Goal: Entertainment & Leisure: Consume media (video, audio)

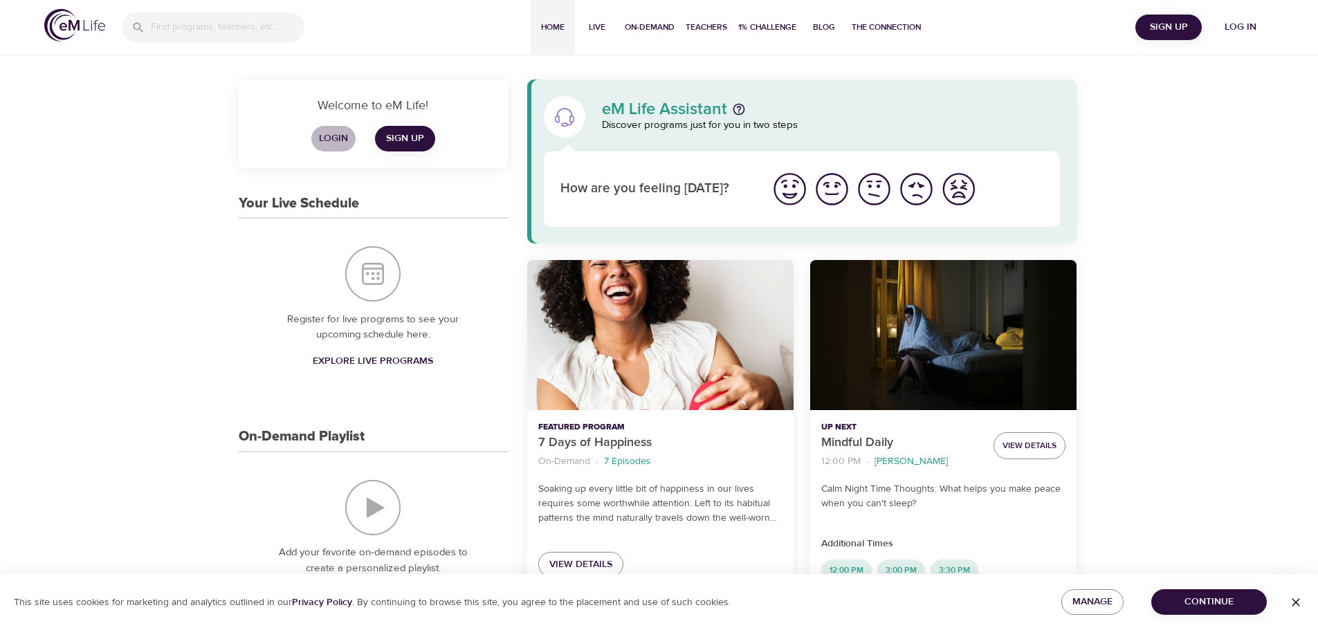
click at [338, 140] on span "Login" at bounding box center [333, 138] width 33 height 17
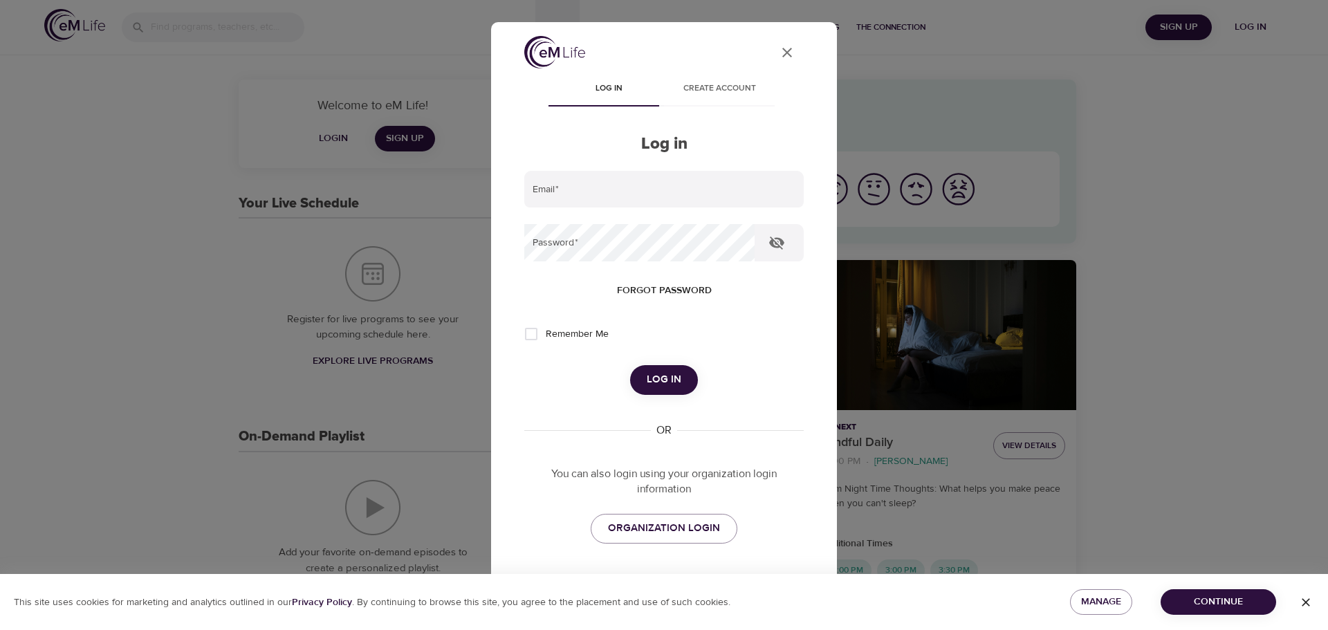
type input "[PERSON_NAME][EMAIL_ADDRESS][PERSON_NAME][DOMAIN_NAME]"
click at [670, 375] on span "Log in" at bounding box center [664, 380] width 35 height 18
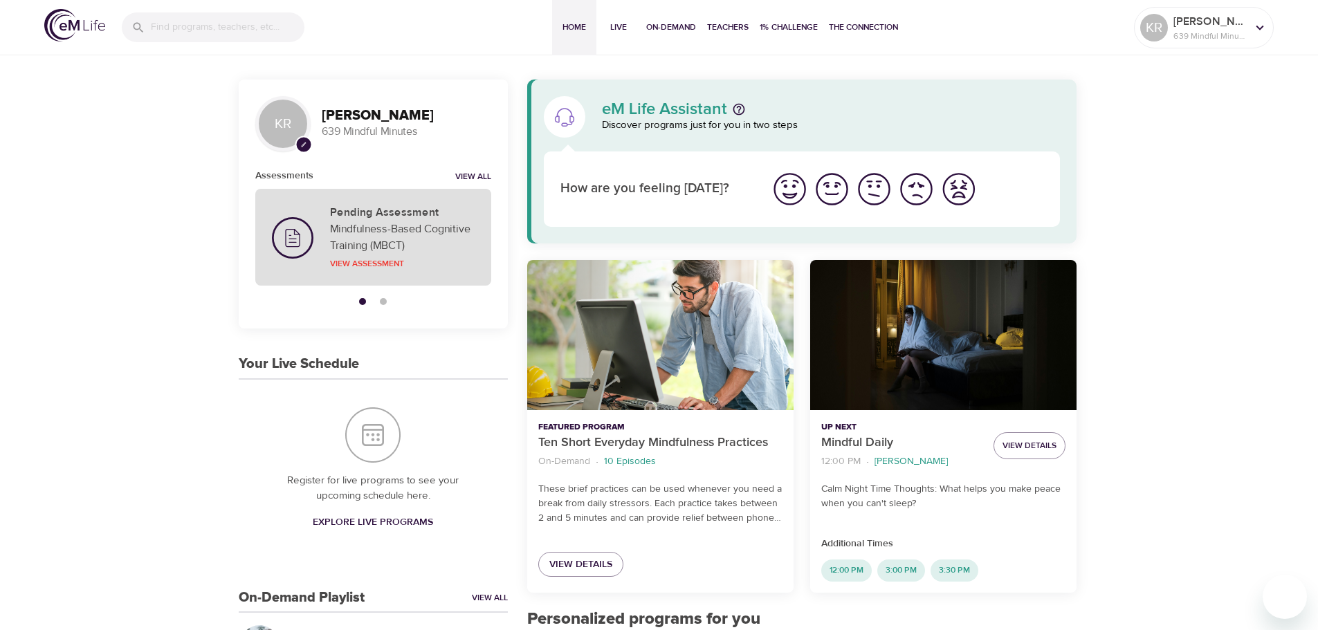
click at [390, 219] on h5 "Pending Assessment" at bounding box center [402, 212] width 145 height 15
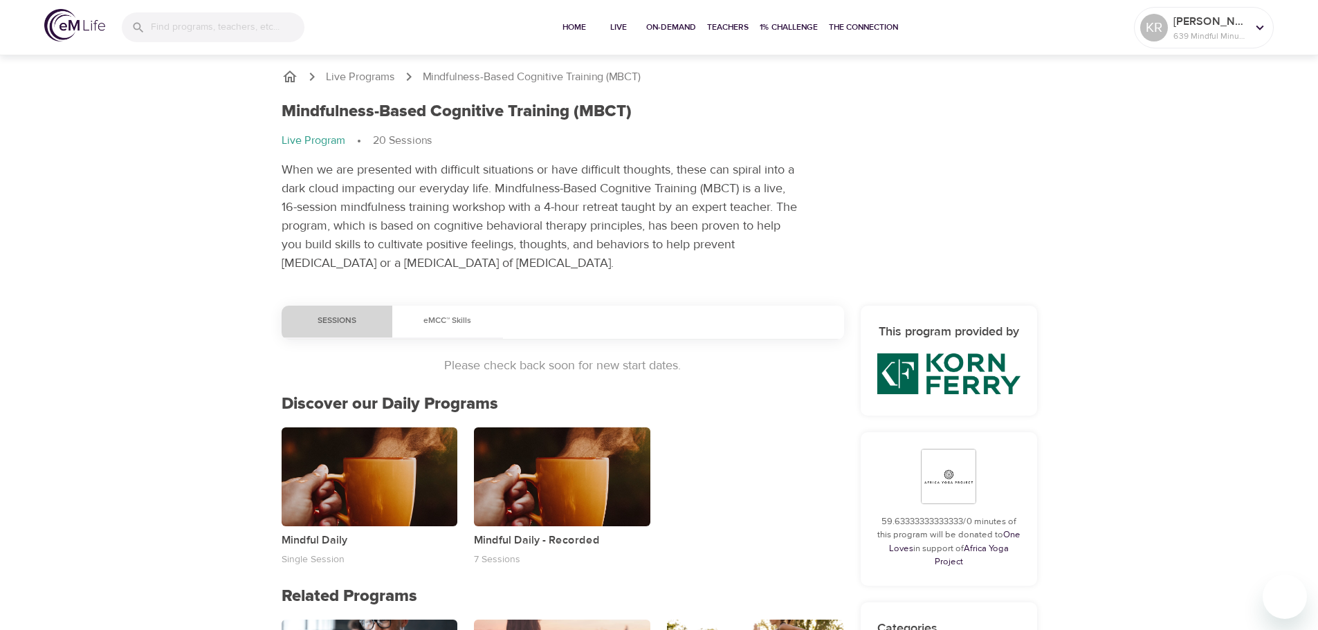
click at [331, 315] on span "Sessions" at bounding box center [337, 321] width 94 height 15
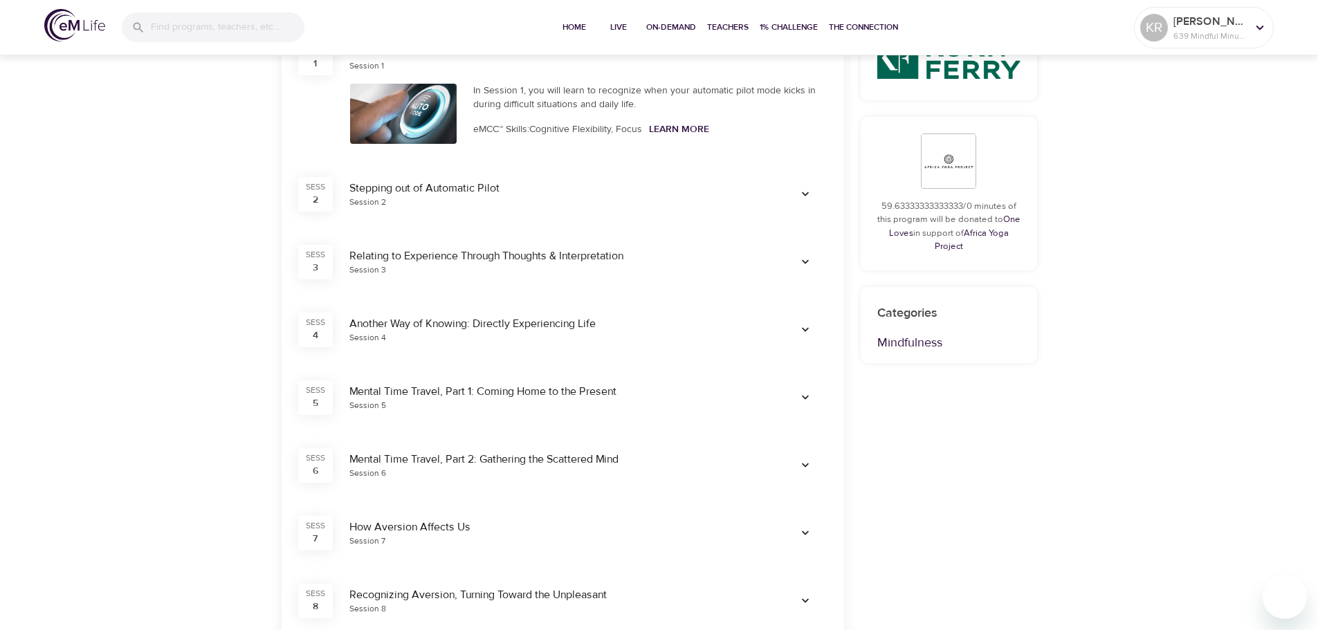
scroll to position [208, 0]
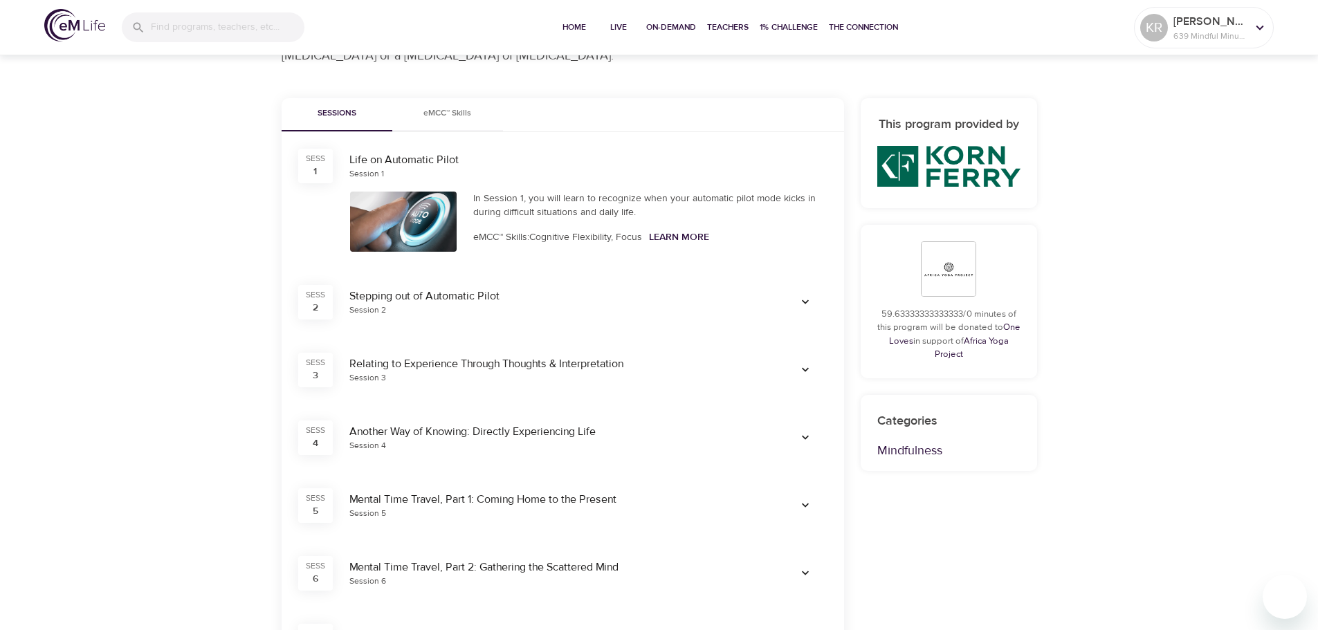
click at [382, 158] on div "Life on Automatic Pilot" at bounding box center [588, 160] width 478 height 16
click at [391, 235] on div at bounding box center [403, 222] width 107 height 60
click at [550, 219] on div "In Session 1, you will learn to recognize when your automatic pilot mode kicks …" at bounding box center [650, 221] width 371 height 77
click at [667, 241] on link "Learn More" at bounding box center [679, 237] width 60 height 12
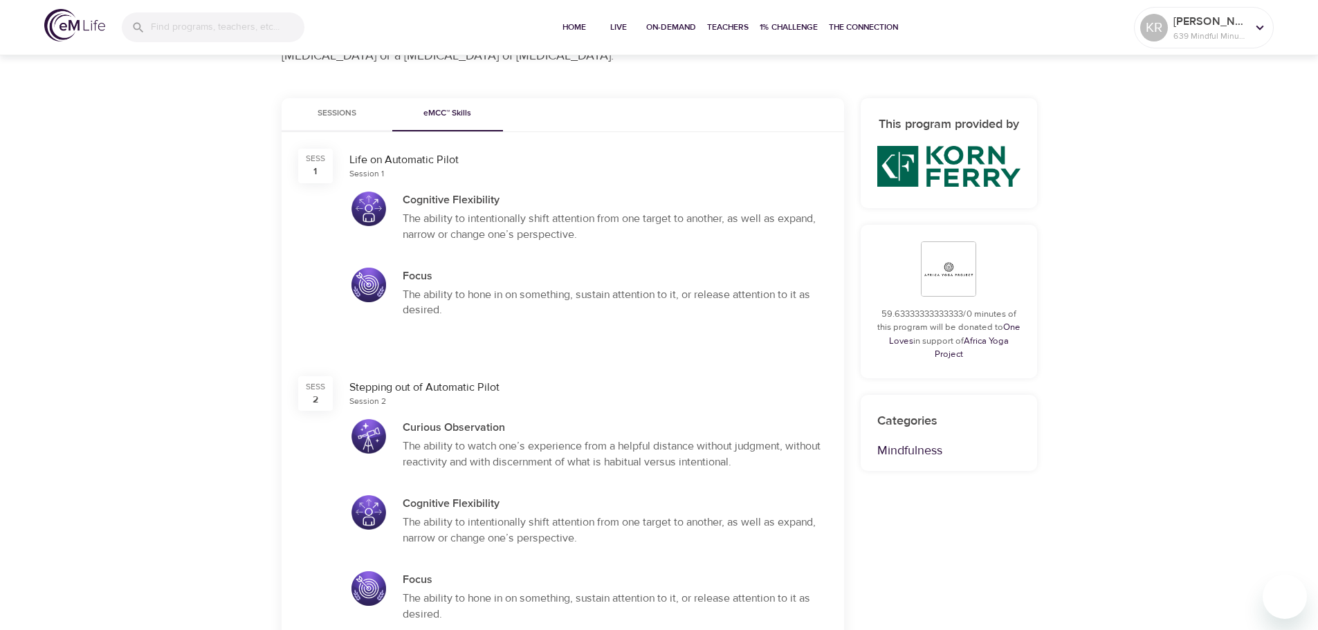
click at [417, 223] on div "The ability to intentionally shift attention from one target to another, as wel…" at bounding box center [615, 227] width 425 height 32
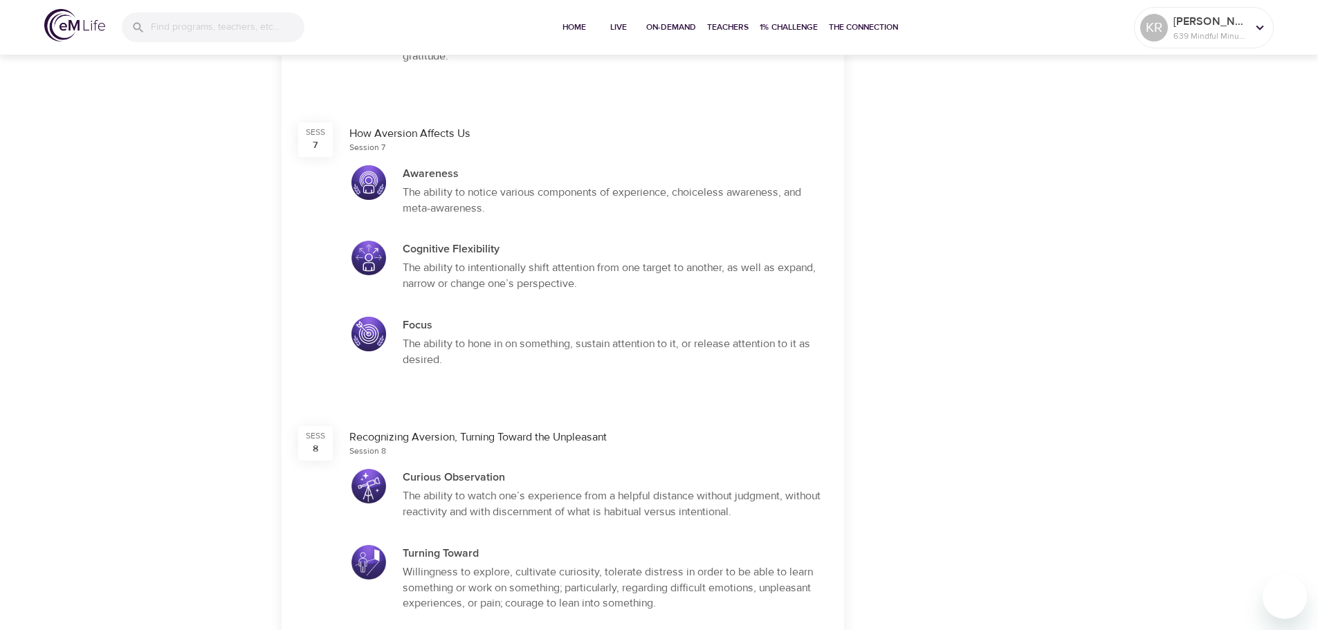
scroll to position [1691, 0]
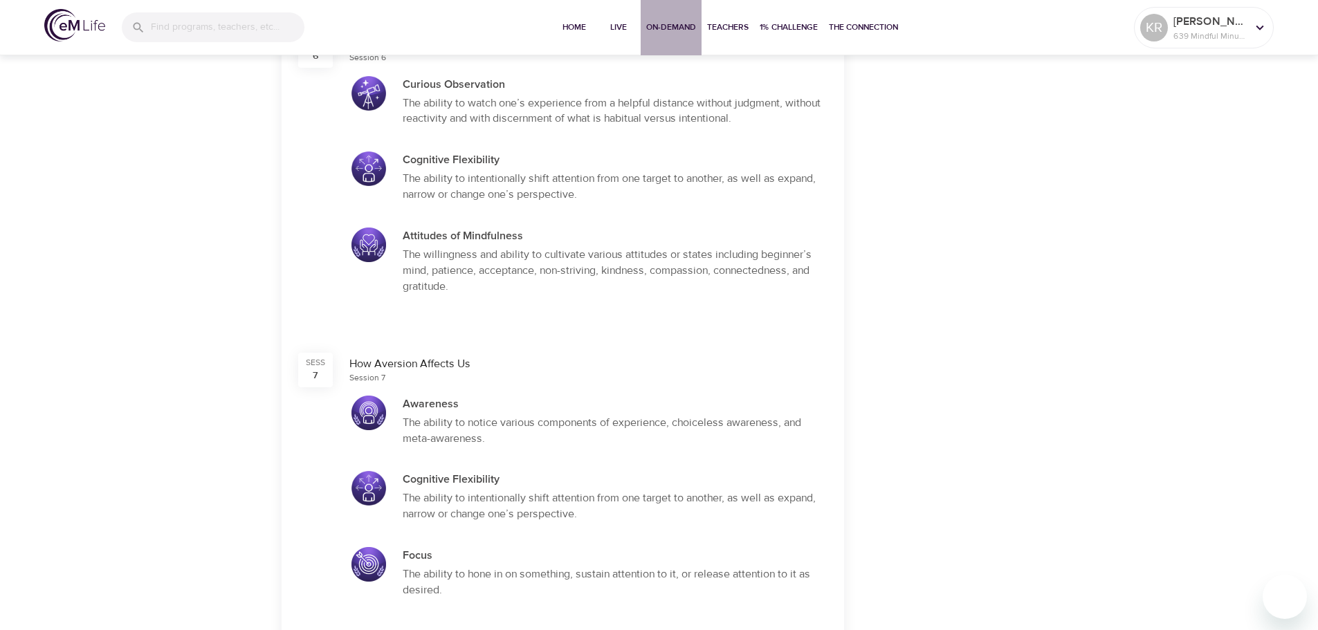
click at [664, 28] on span "On-Demand" at bounding box center [671, 27] width 50 height 15
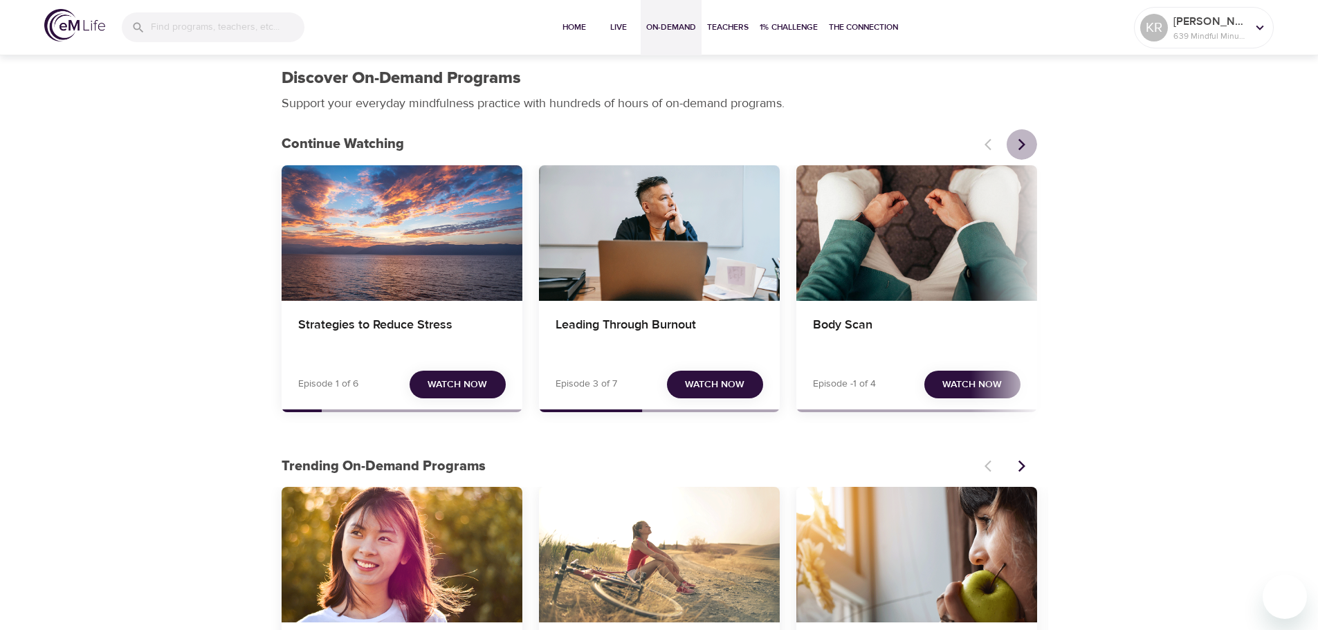
click at [1025, 148] on icon "Next items" at bounding box center [1022, 145] width 14 height 14
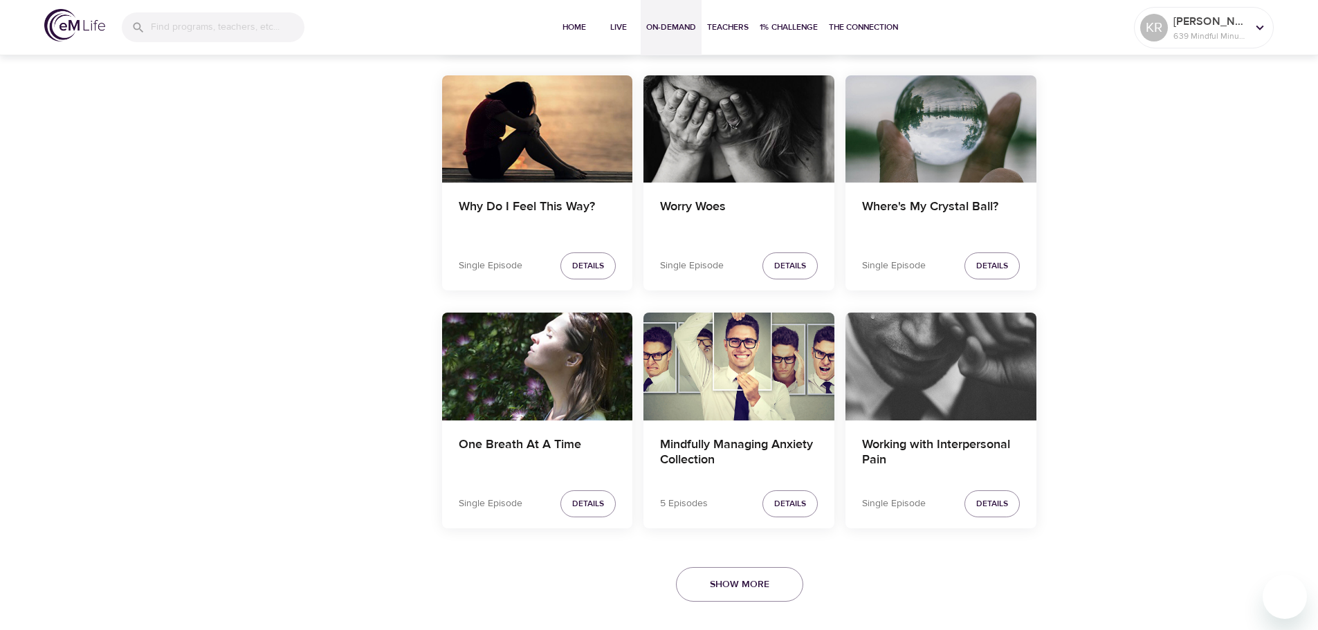
scroll to position [2671, 0]
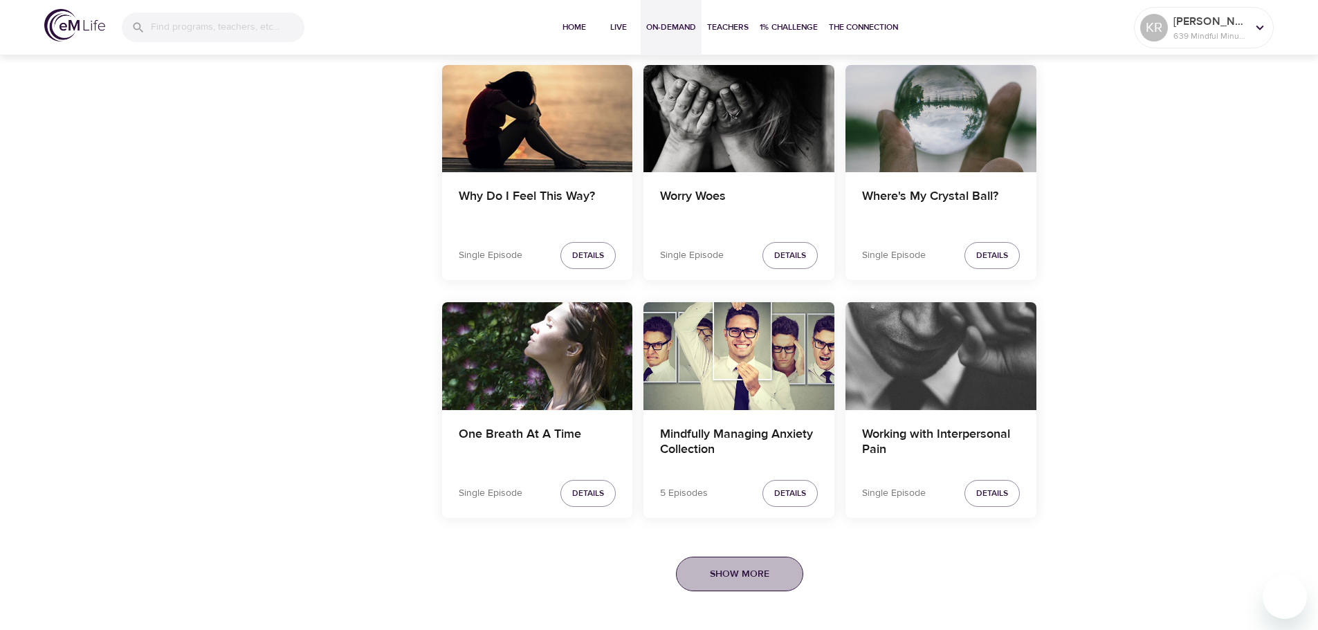
click at [713, 585] on button "Show More" at bounding box center [739, 574] width 127 height 35
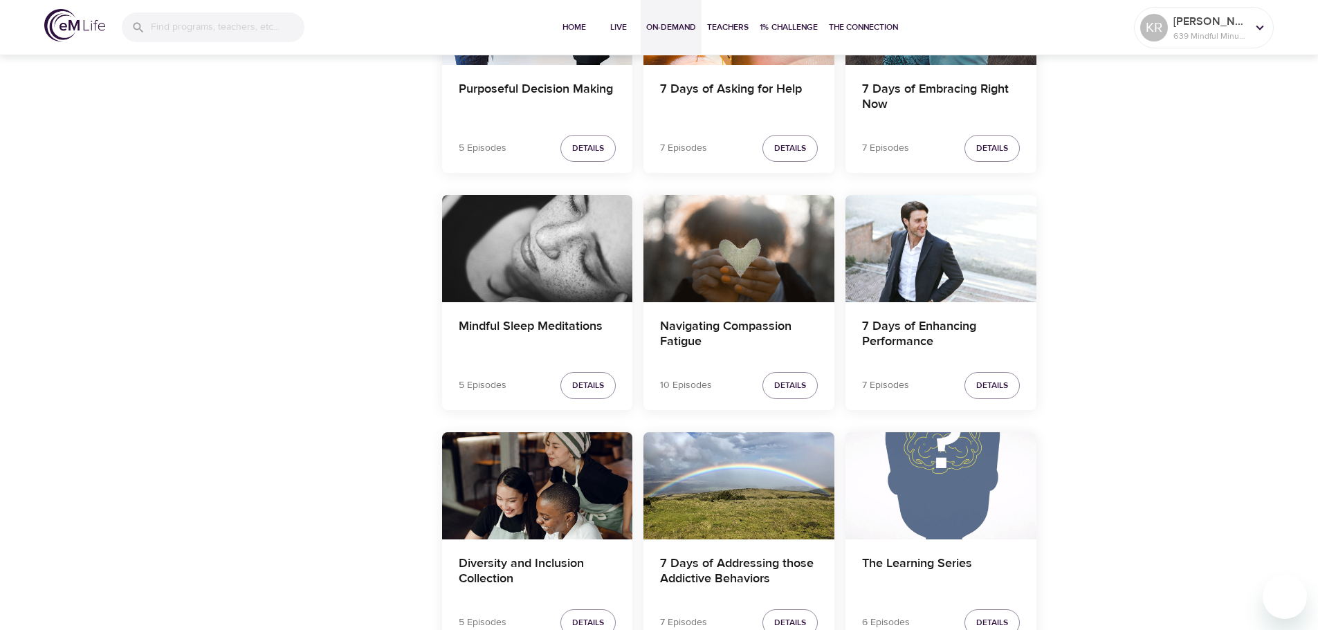
scroll to position [12289, 0]
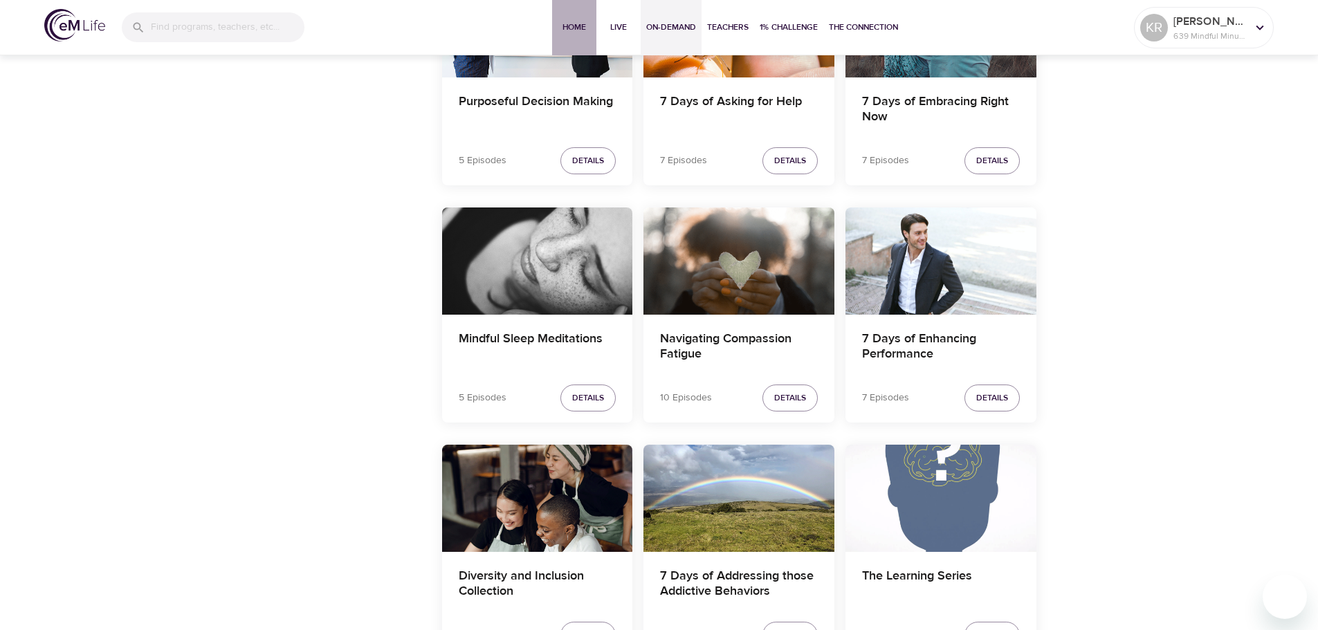
click at [581, 30] on span "Home" at bounding box center [574, 27] width 33 height 15
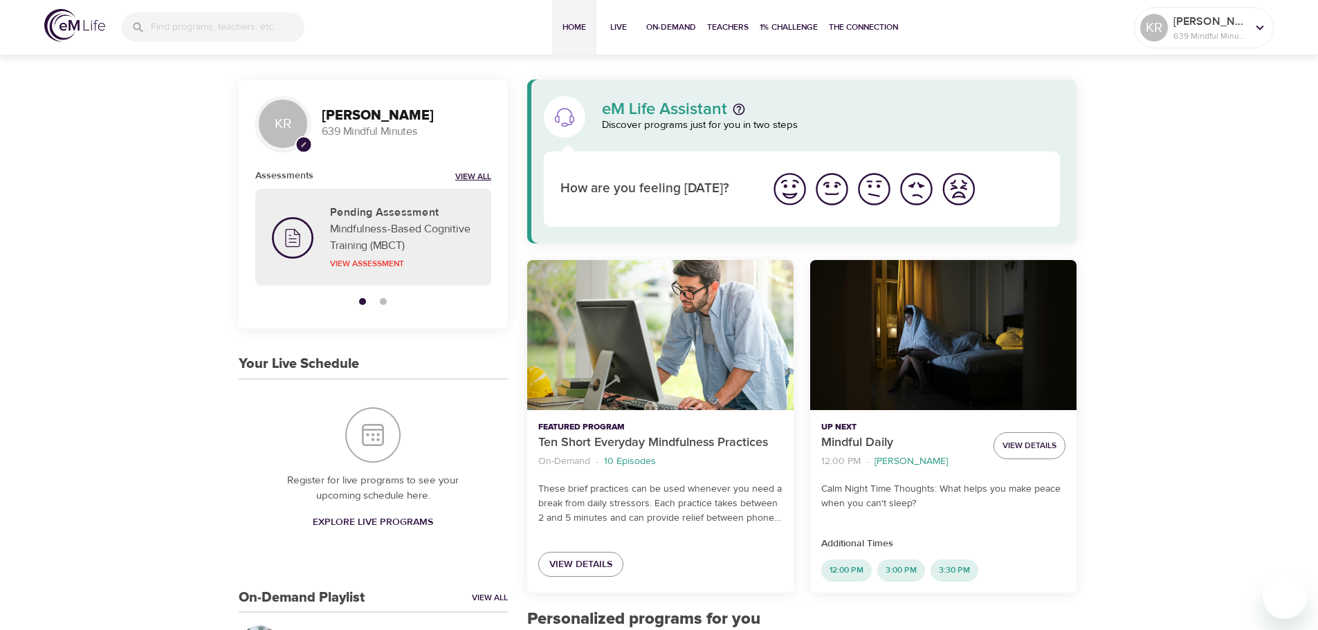
click at [475, 174] on link "View All" at bounding box center [473, 178] width 36 height 12
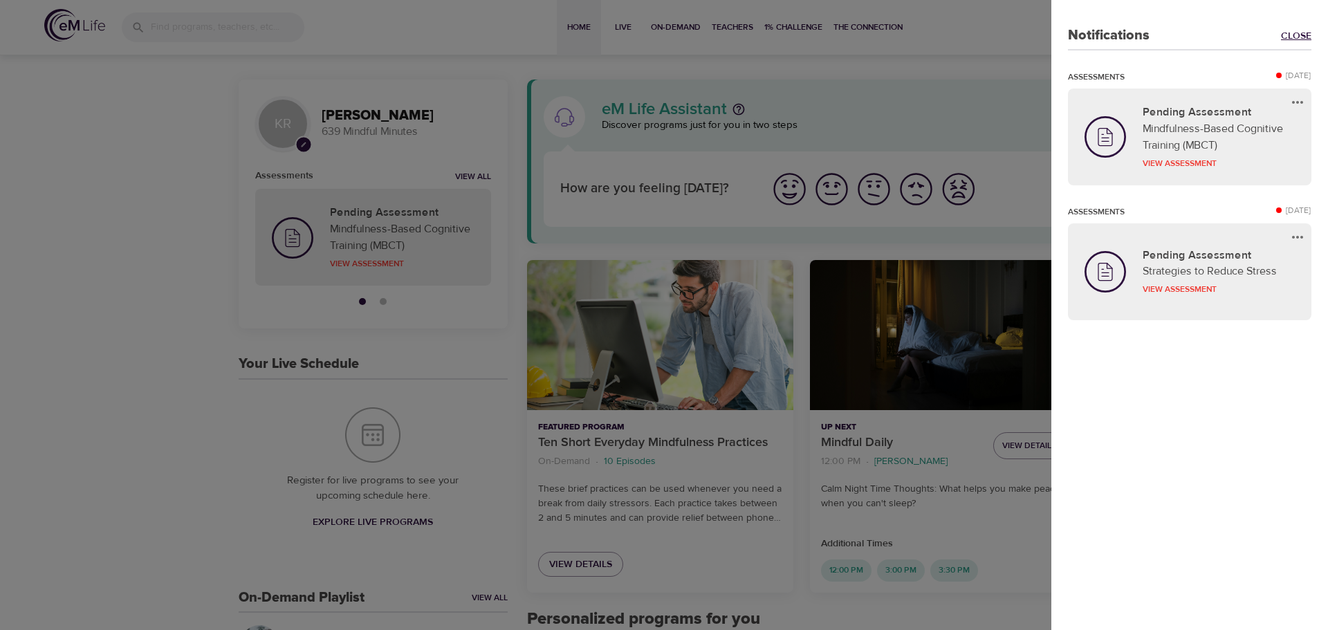
click at [1300, 35] on link "Close" at bounding box center [1296, 36] width 30 height 14
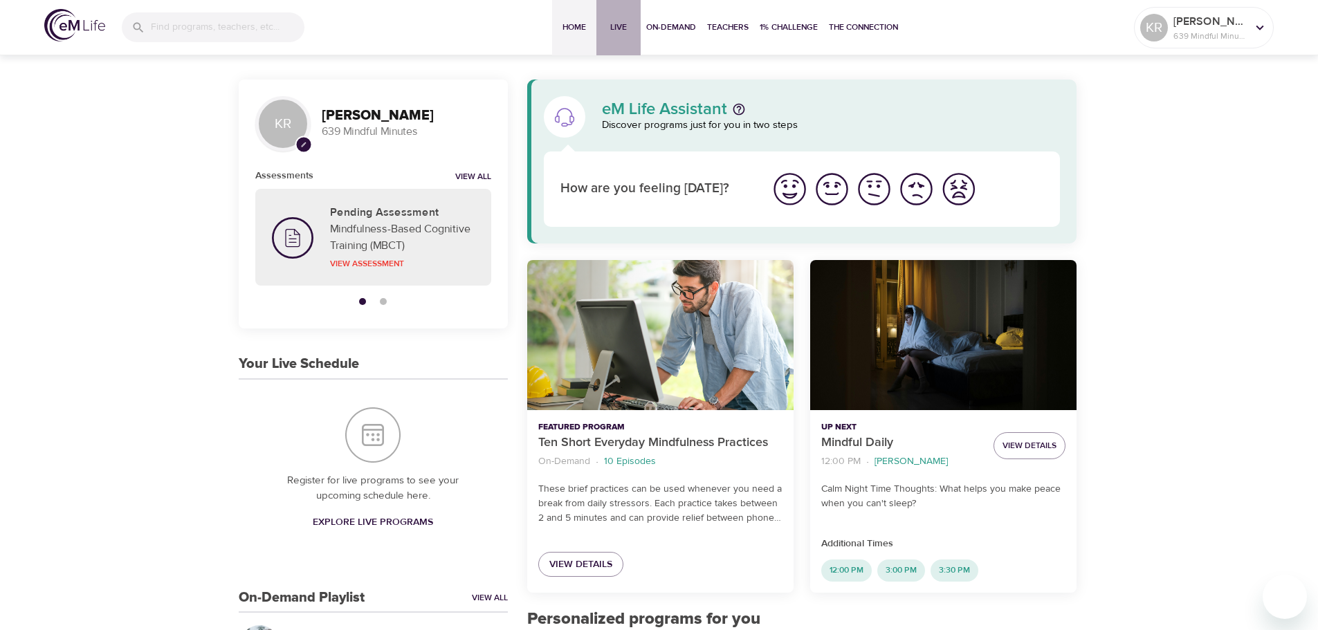
click at [610, 28] on span "Live" at bounding box center [618, 27] width 33 height 15
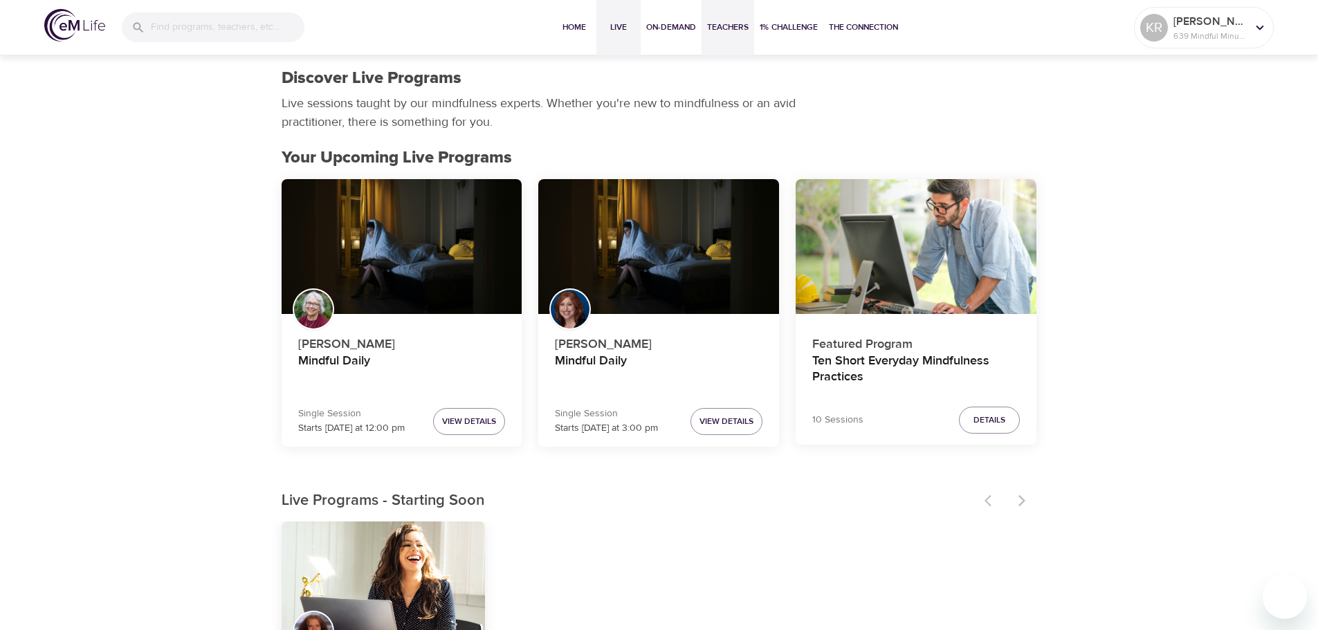
click at [720, 30] on span "Teachers" at bounding box center [728, 27] width 42 height 15
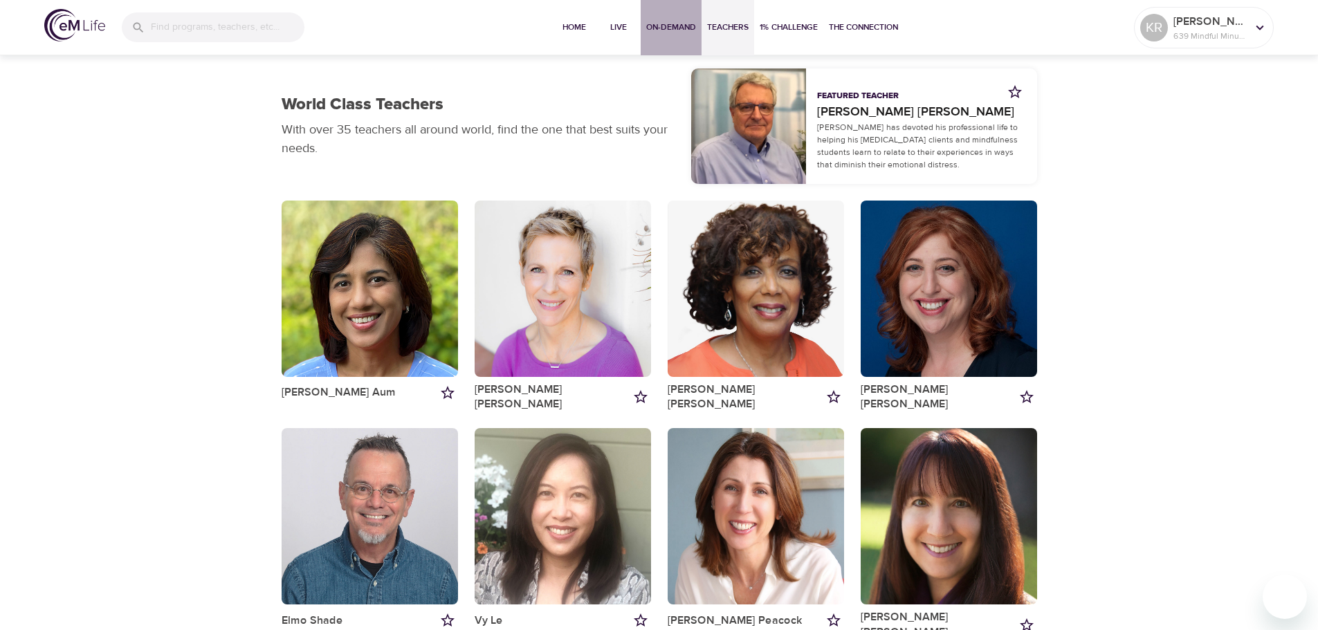
click at [671, 28] on span "On-Demand" at bounding box center [671, 27] width 50 height 15
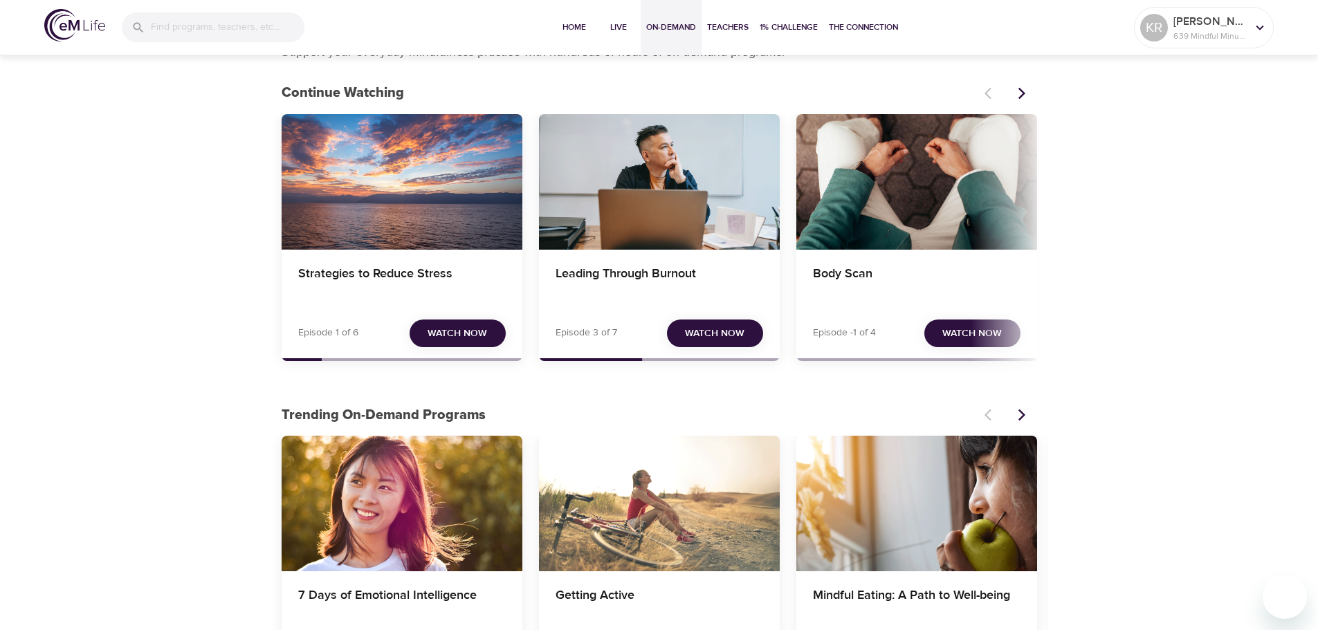
scroll to position [277, 0]
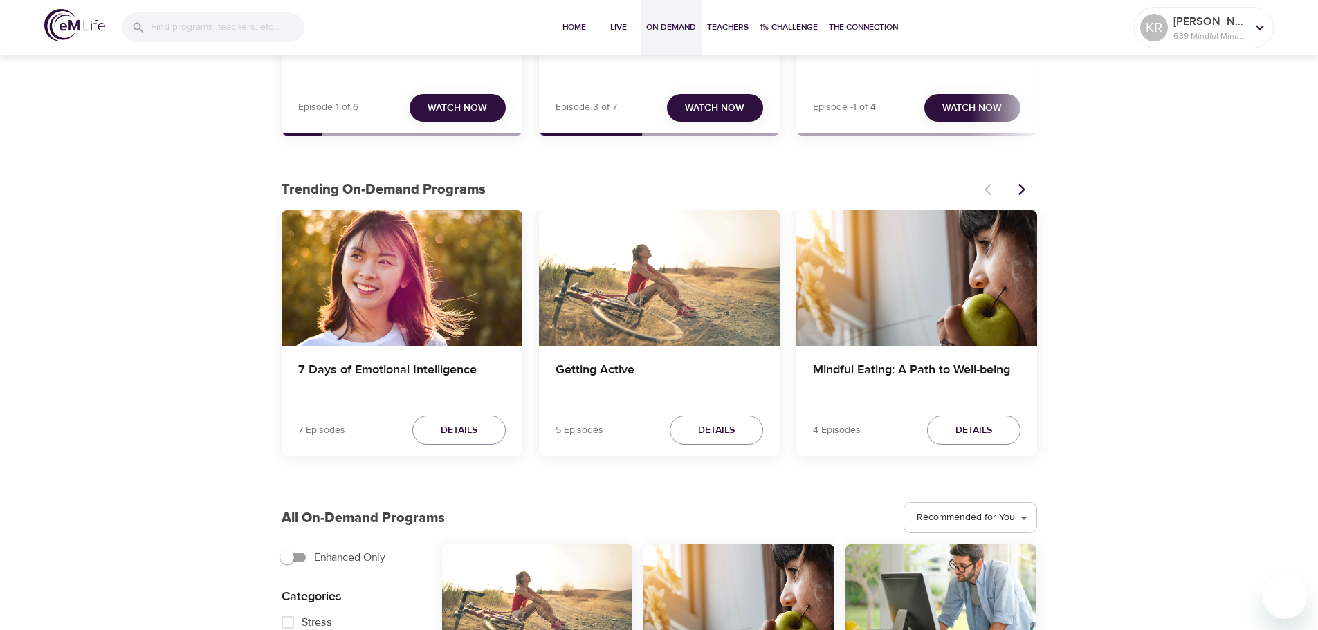
click at [1030, 188] on button "Next items" at bounding box center [1022, 189] width 30 height 30
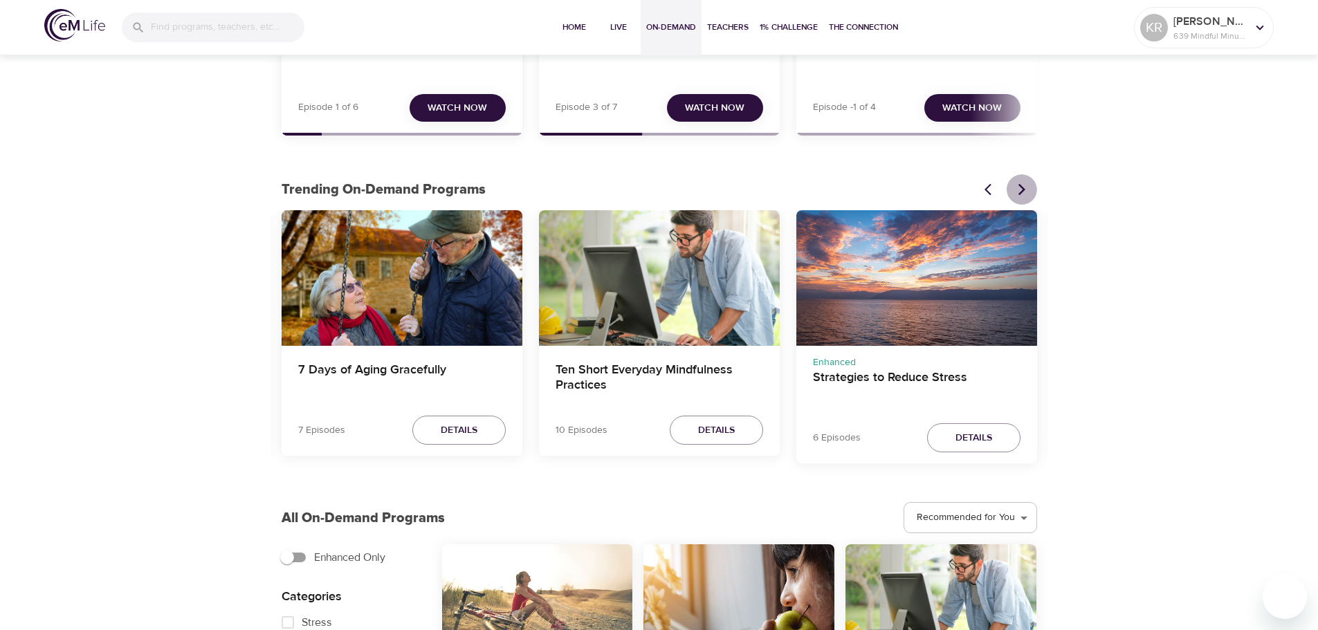
click at [1022, 188] on icon "Next items" at bounding box center [1021, 190] width 7 height 12
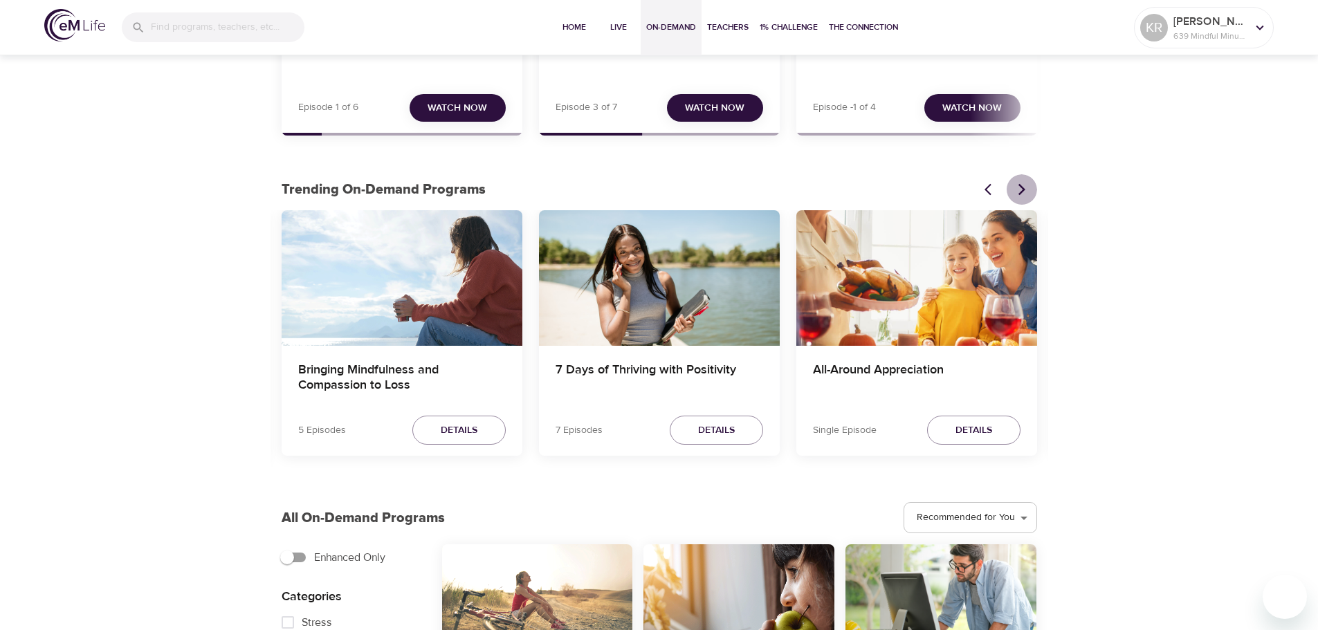
click at [1021, 185] on icon "Next items" at bounding box center [1022, 190] width 14 height 14
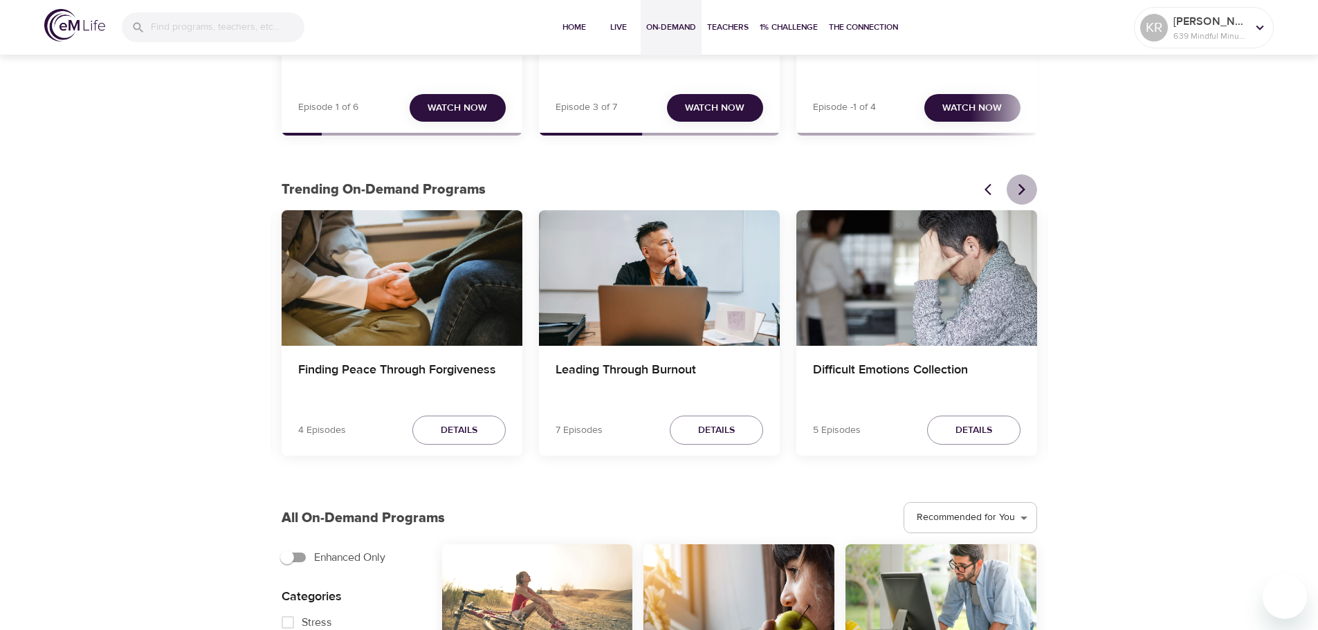
click at [1021, 185] on icon "Next items" at bounding box center [1022, 190] width 14 height 14
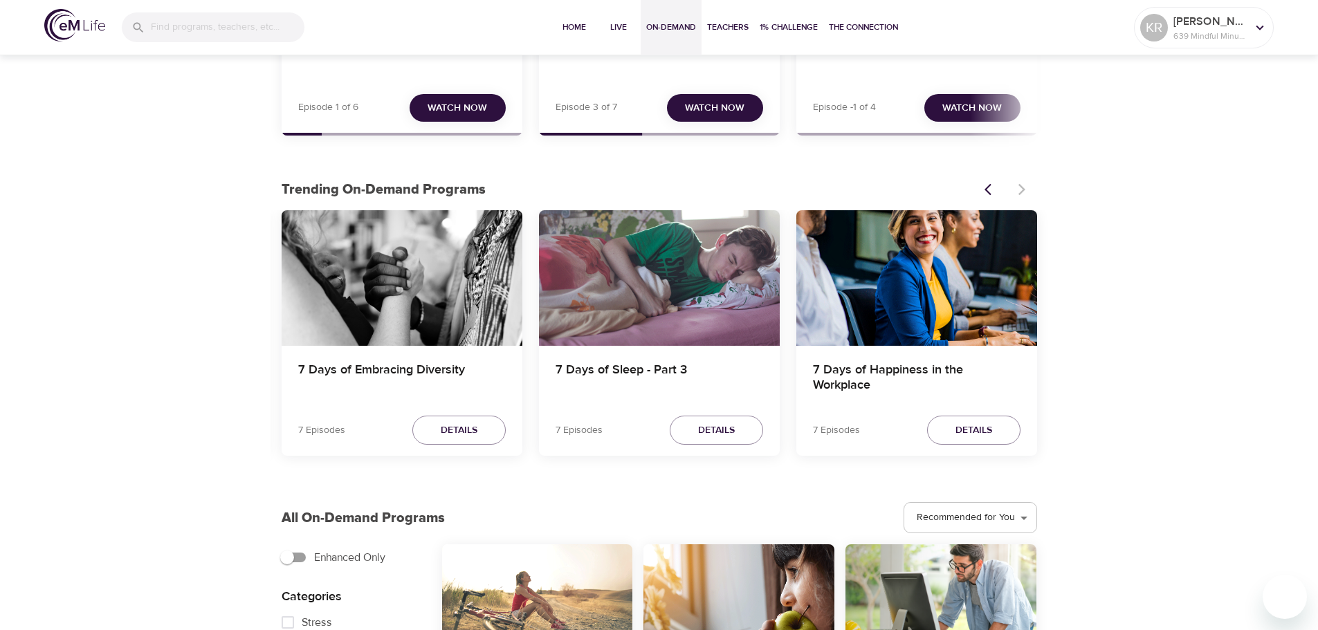
click at [1021, 185] on div at bounding box center [1006, 189] width 61 height 30
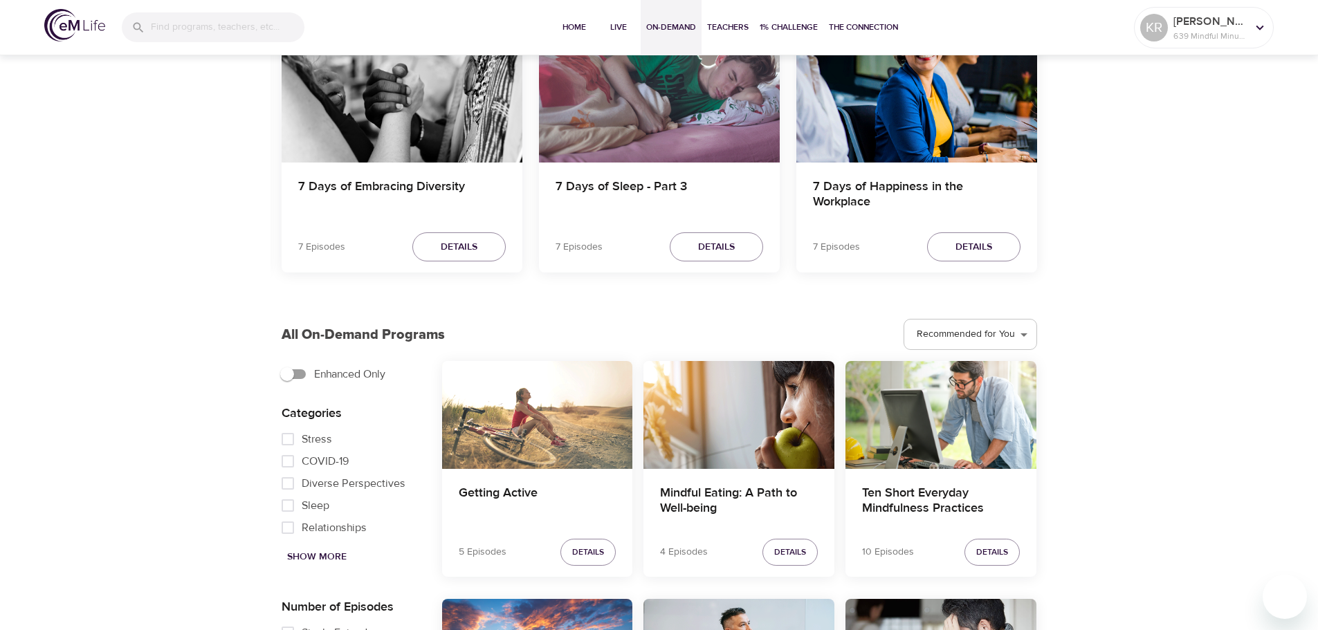
scroll to position [484, 0]
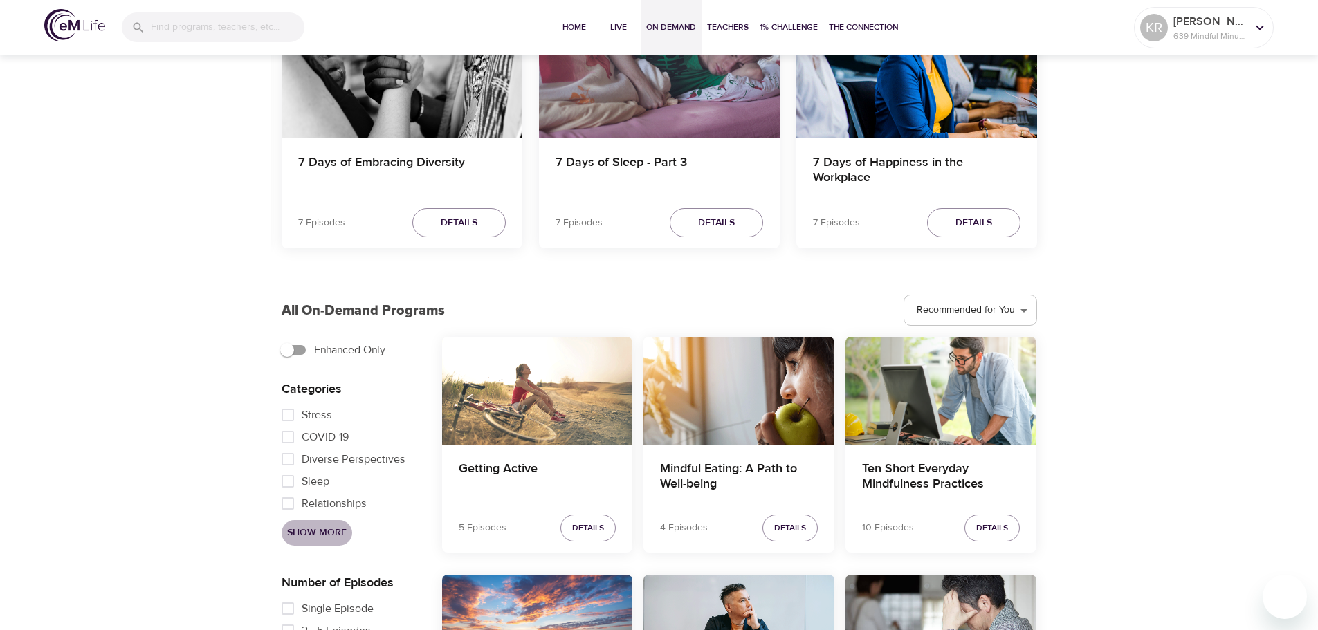
click at [311, 533] on span "Show More" at bounding box center [317, 532] width 60 height 17
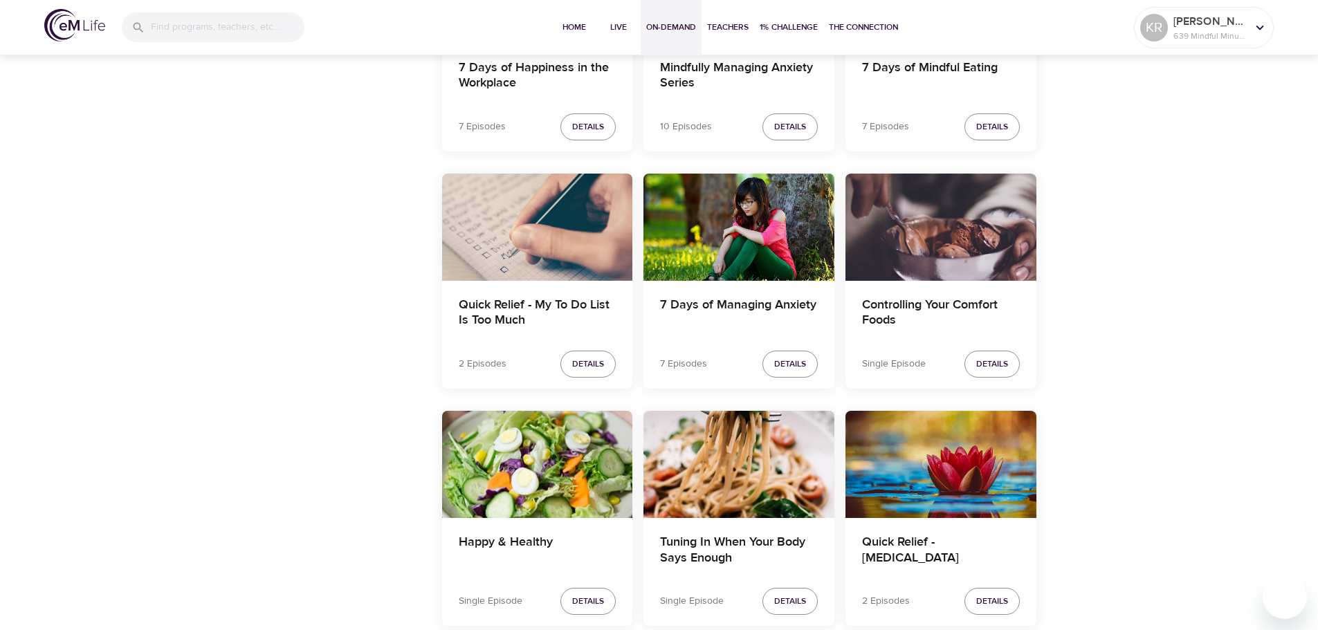
scroll to position [1357, 0]
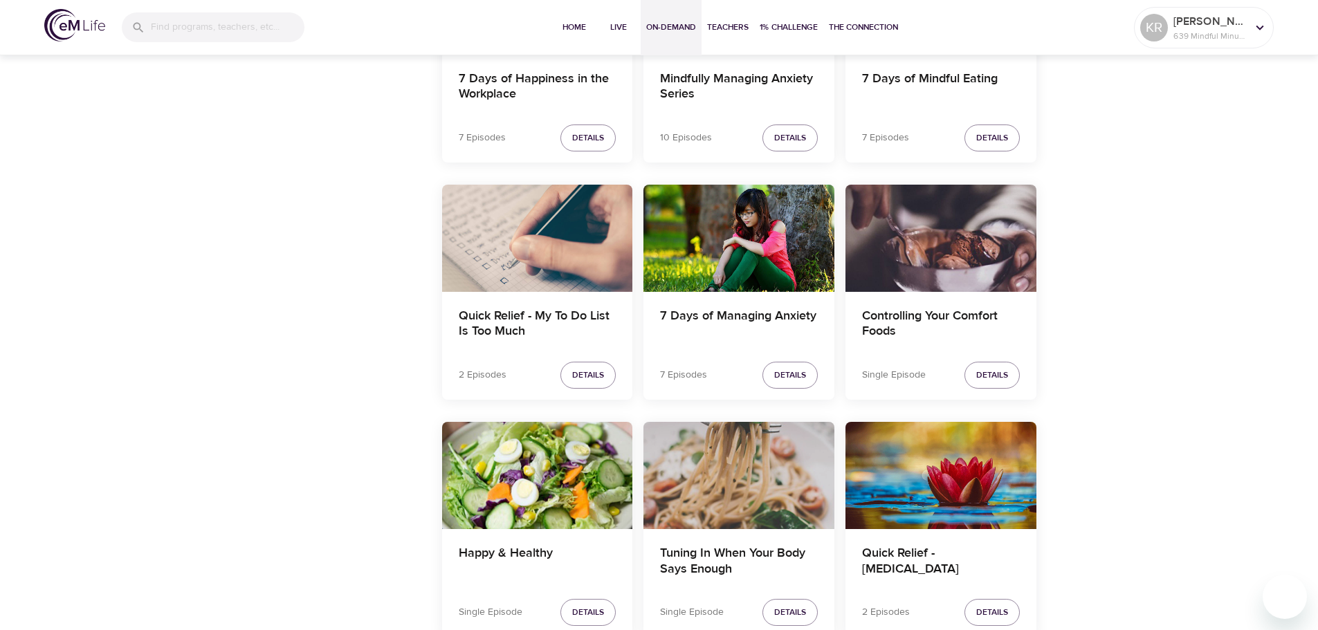
click at [742, 528] on div "Tuning In When Your Body Says Enough" at bounding box center [738, 475] width 191 height 107
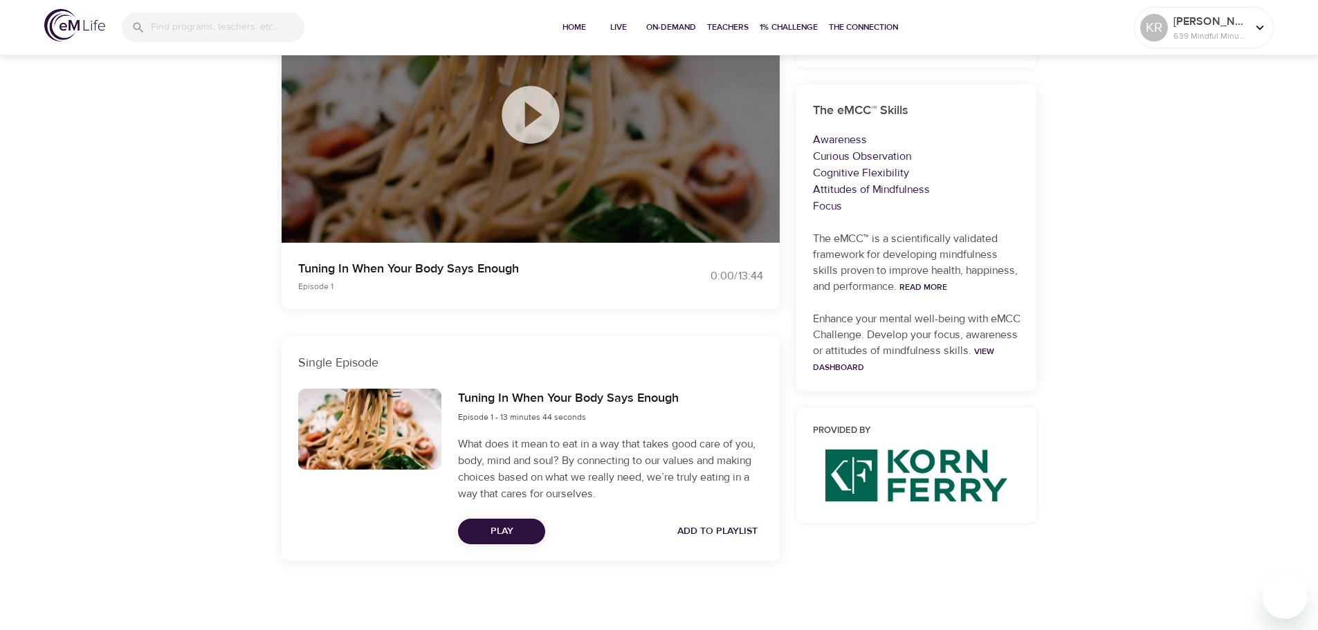
scroll to position [333, 0]
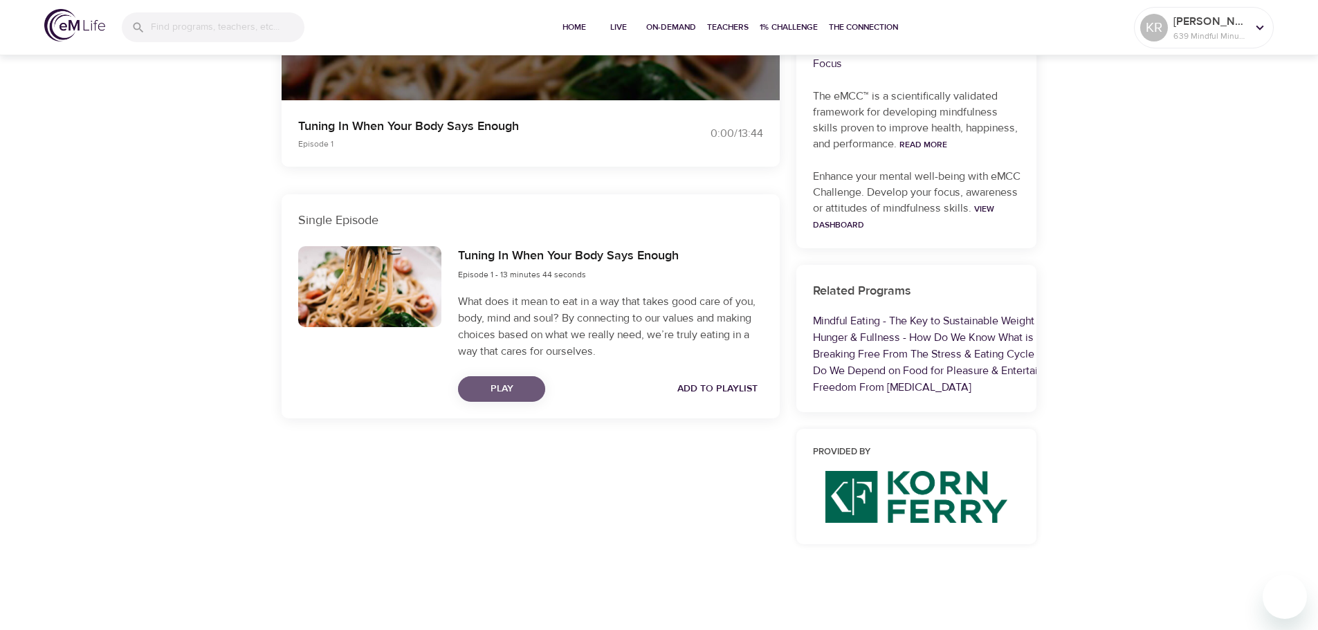
click at [501, 387] on span "Play" at bounding box center [501, 389] width 65 height 17
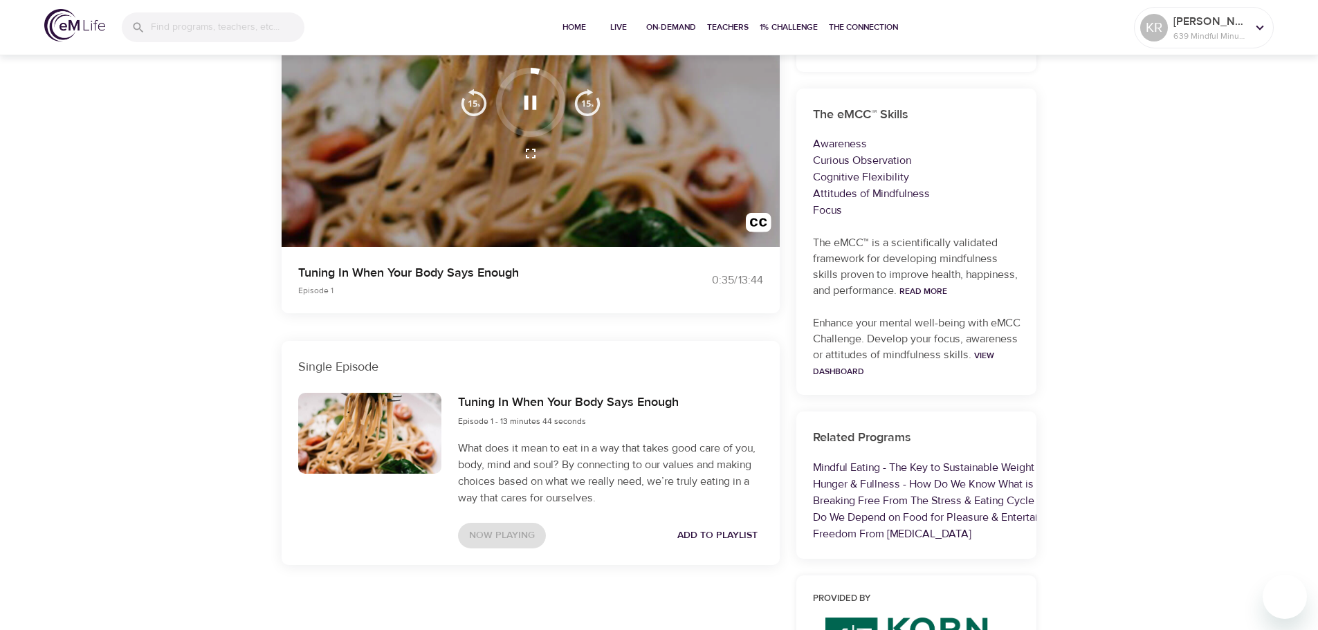
scroll to position [125, 0]
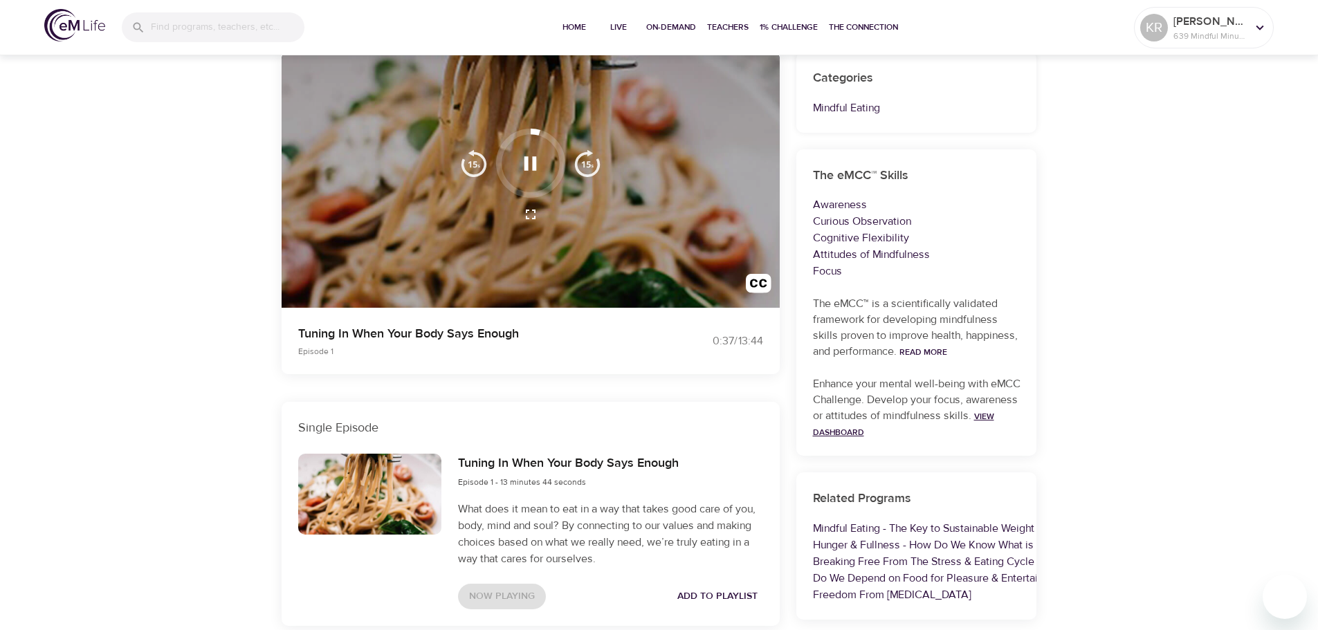
click at [890, 436] on link "View Dashboard" at bounding box center [903, 424] width 181 height 27
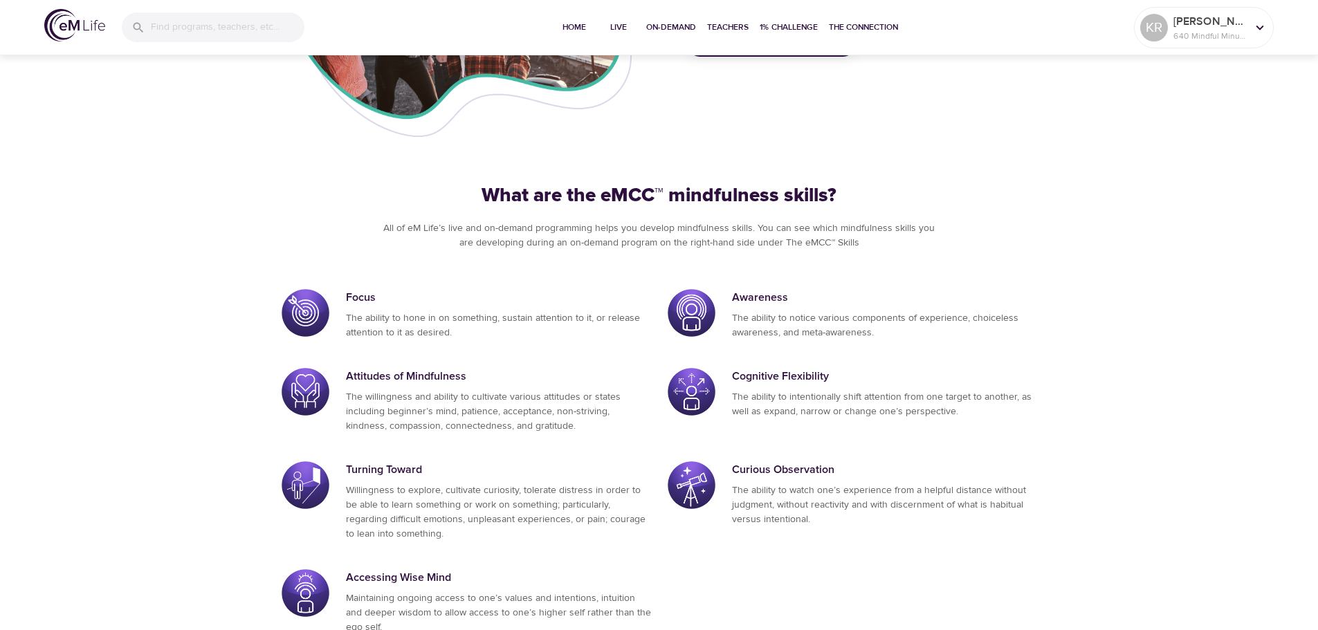
scroll to position [669, 0]
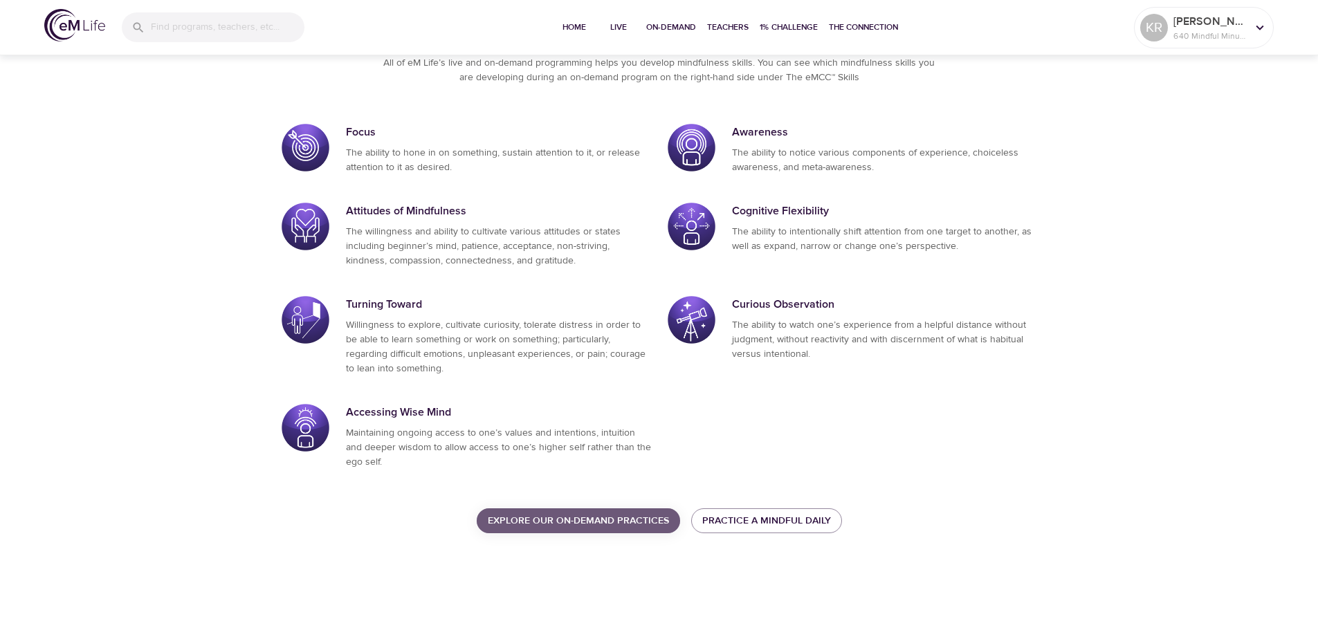
click at [639, 520] on span "Explore our On-Demand Practices" at bounding box center [578, 521] width 181 height 17
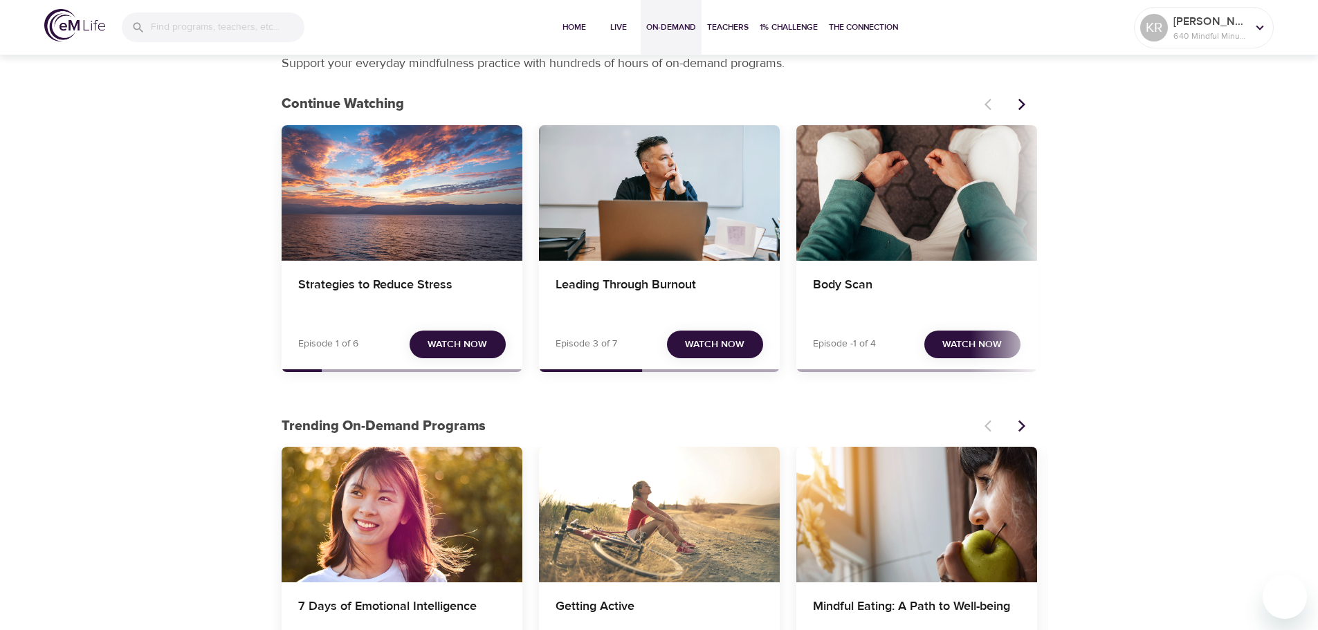
scroll to position [138, 0]
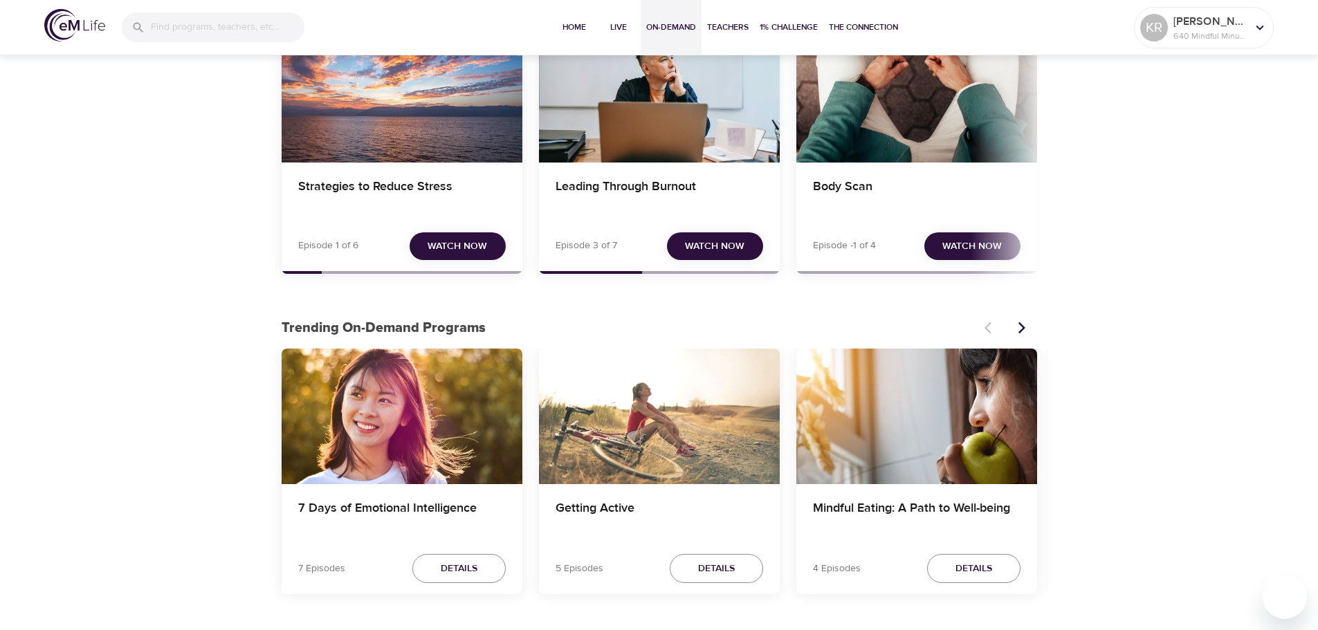
click at [1024, 326] on icon "Next items" at bounding box center [1022, 328] width 14 height 14
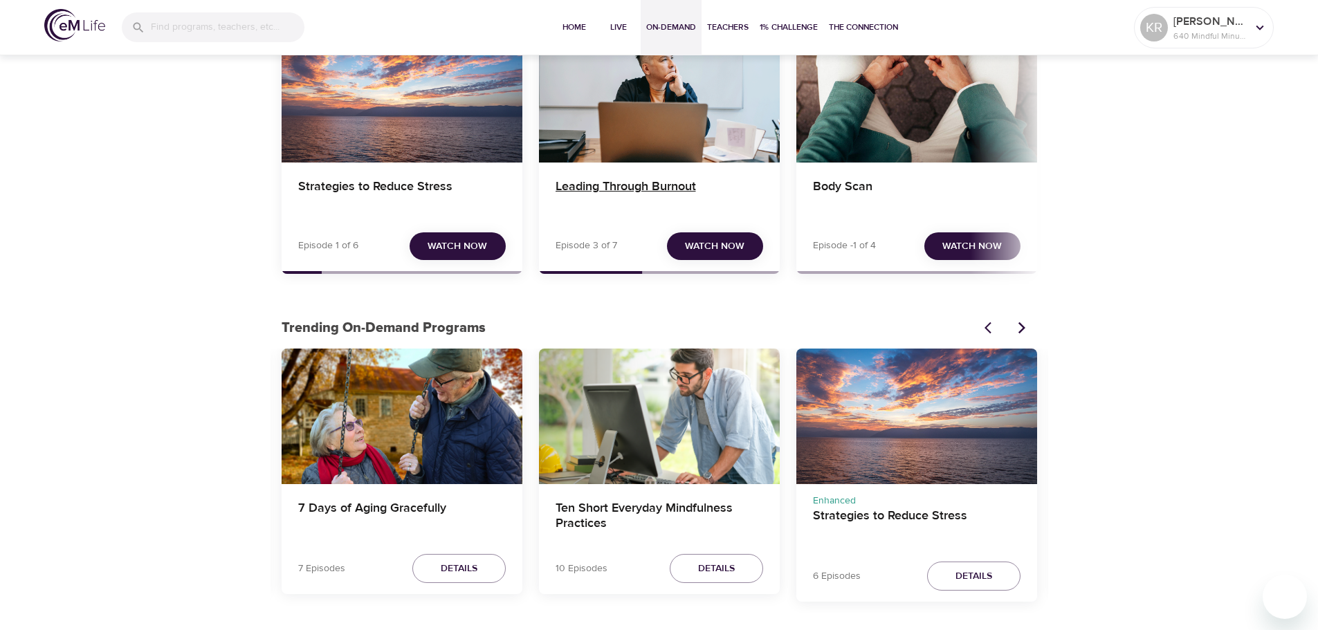
click at [634, 192] on h4 "Leading Through Burnout" at bounding box center [660, 195] width 208 height 33
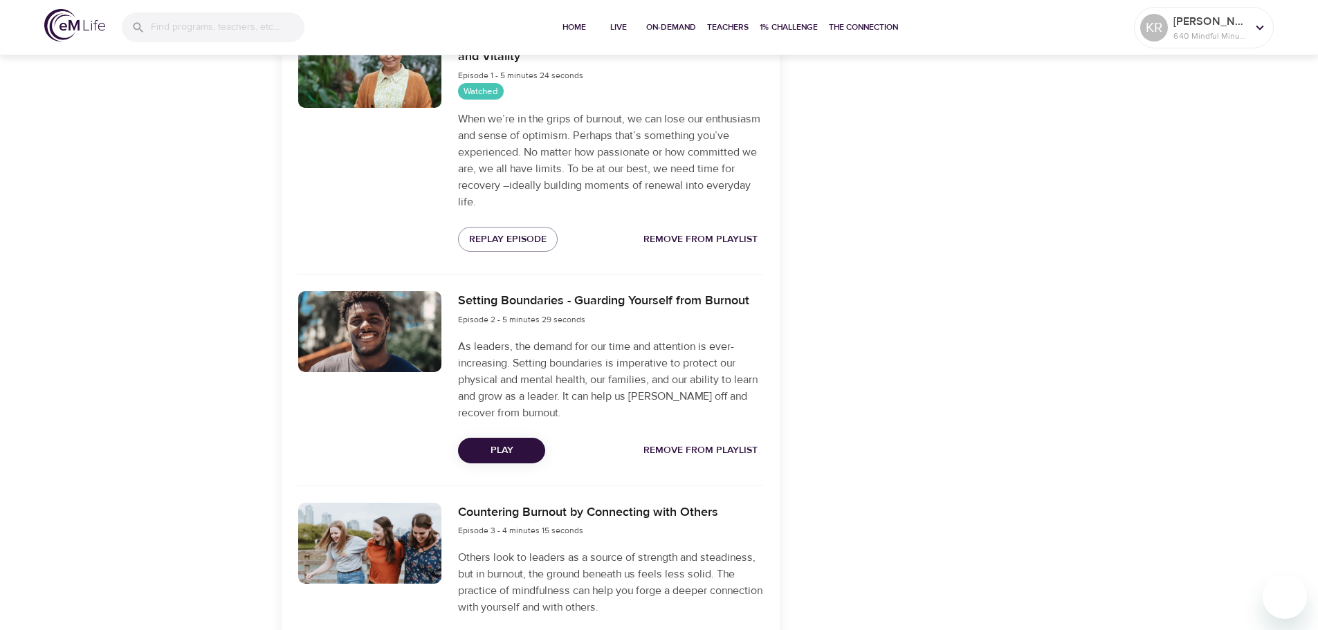
scroll to position [554, 0]
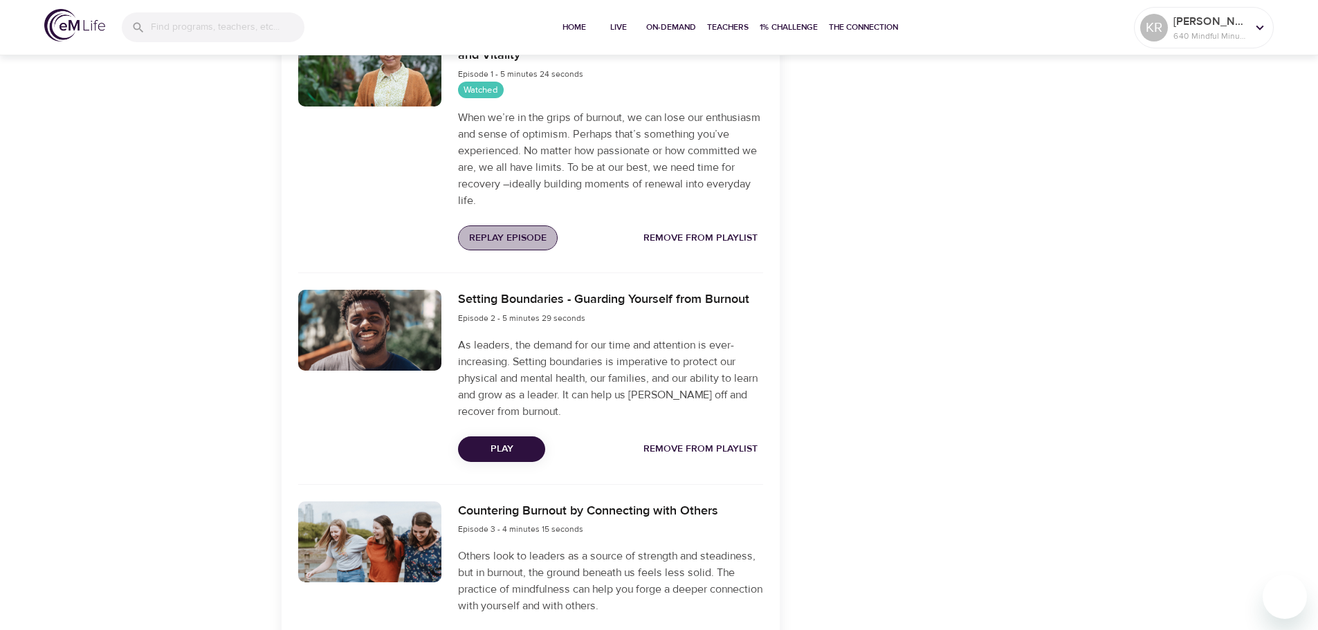
click at [498, 248] on button "Replay Episode" at bounding box center [508, 239] width 100 height 26
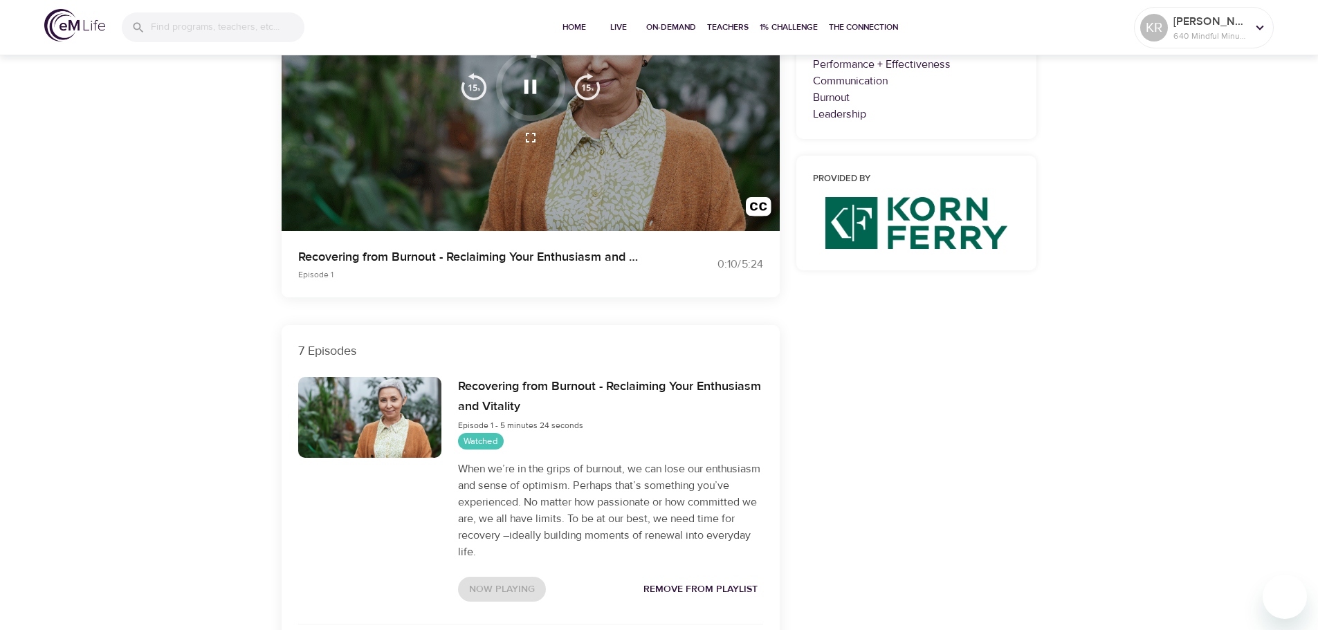
scroll to position [0, 0]
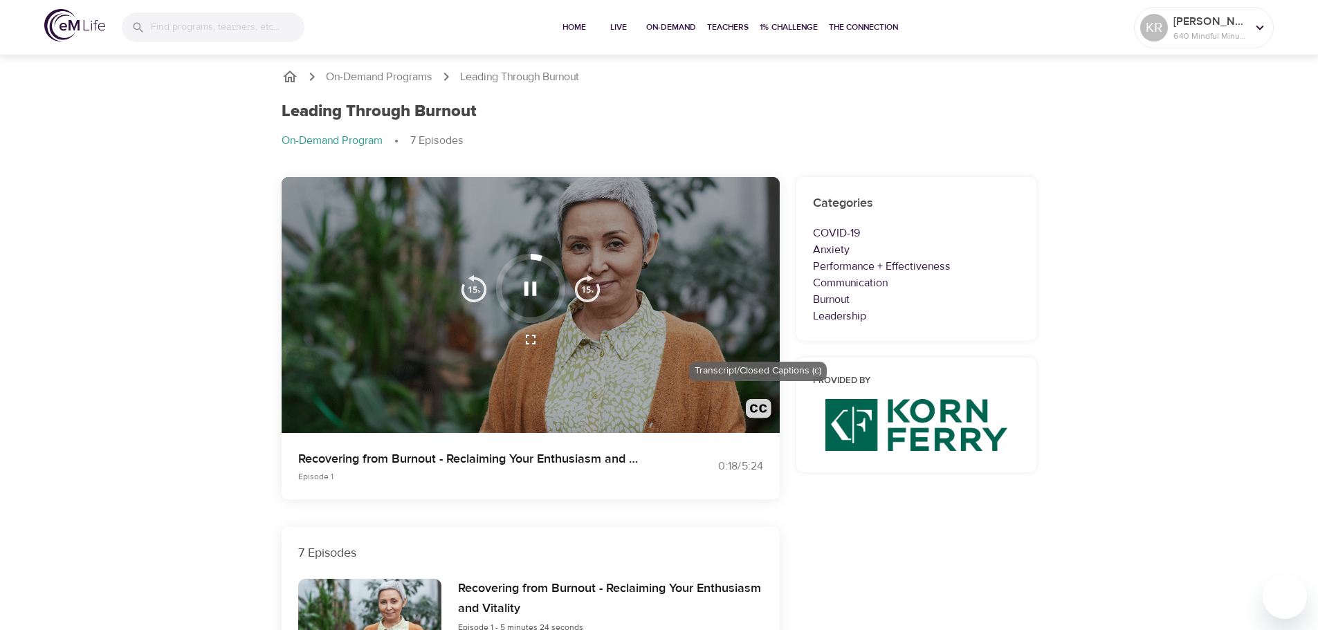
click at [753, 406] on img "button" at bounding box center [759, 412] width 26 height 26
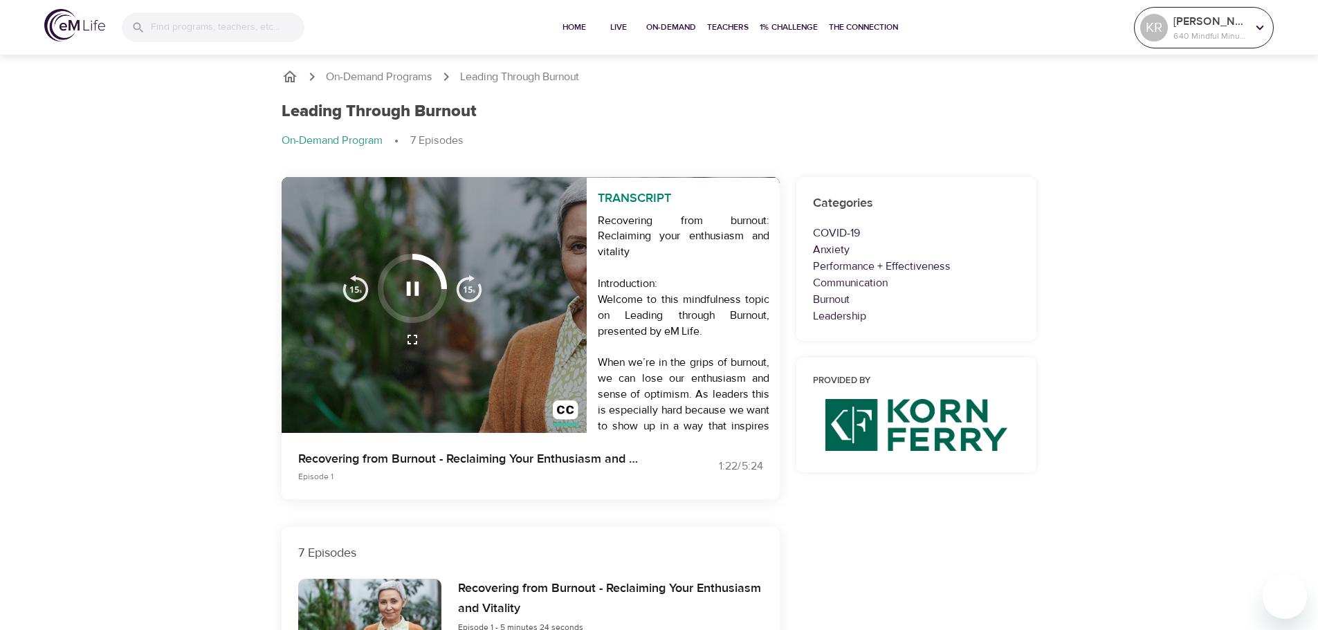
click at [1266, 33] on div at bounding box center [1260, 27] width 21 height 21
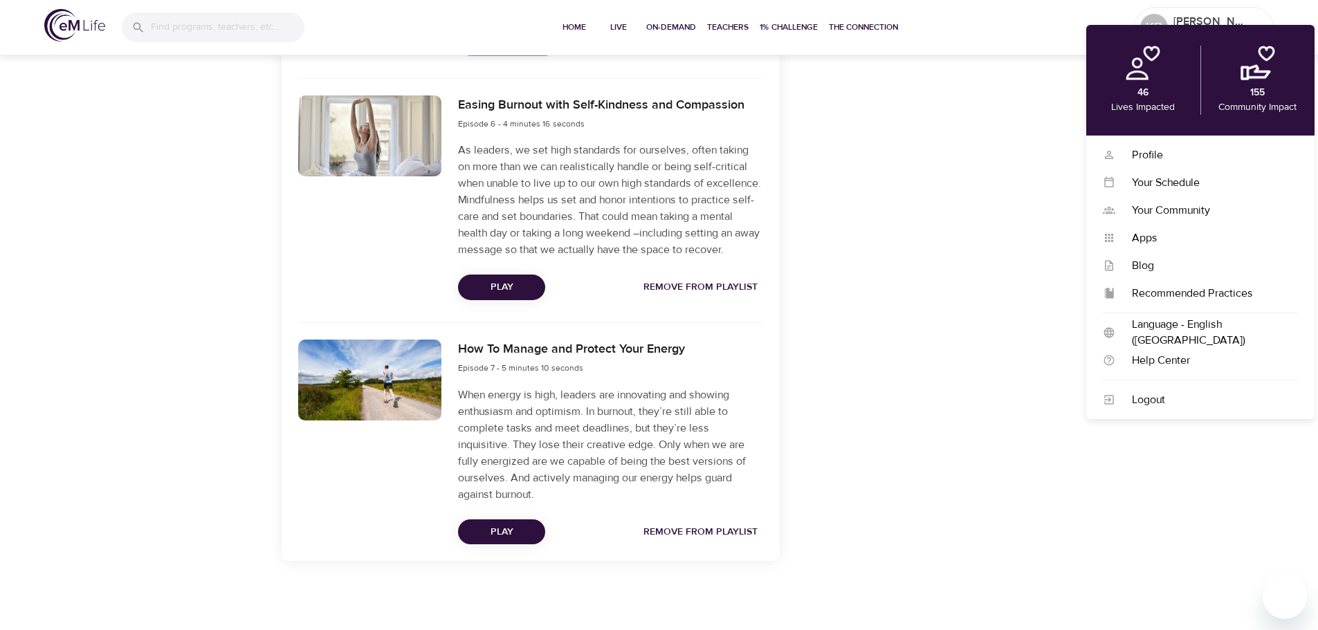
scroll to position [1661, 0]
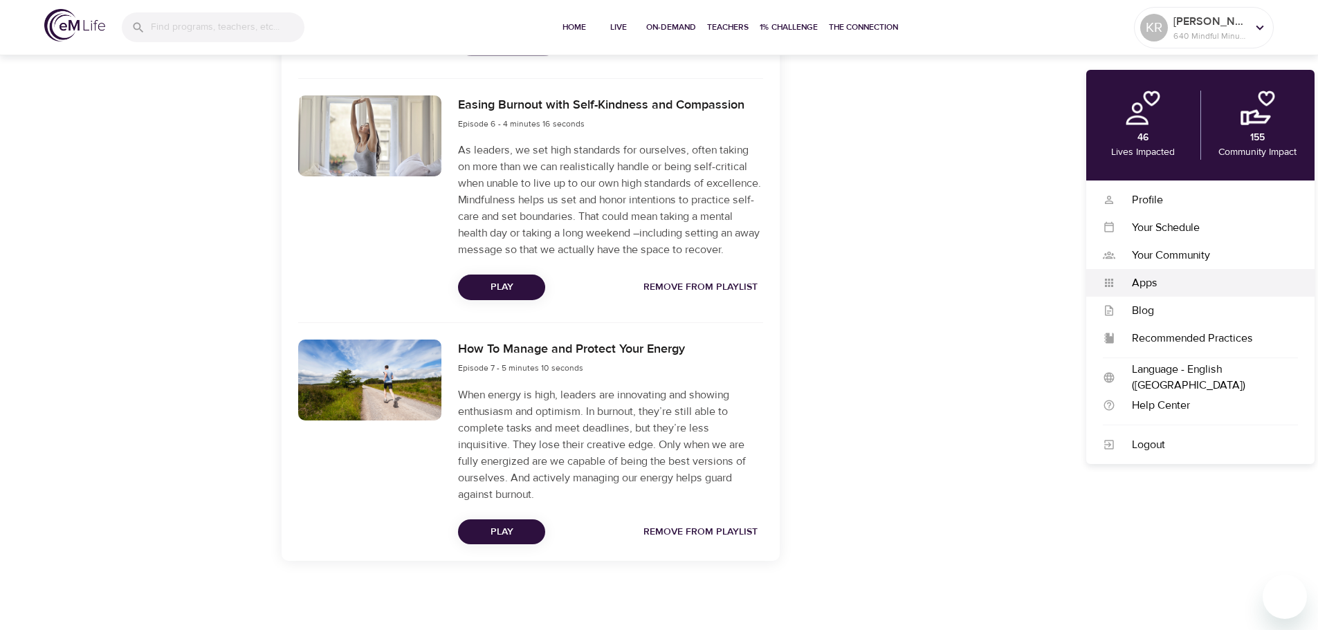
click at [1158, 275] on div "Apps" at bounding box center [1206, 283] width 183 height 16
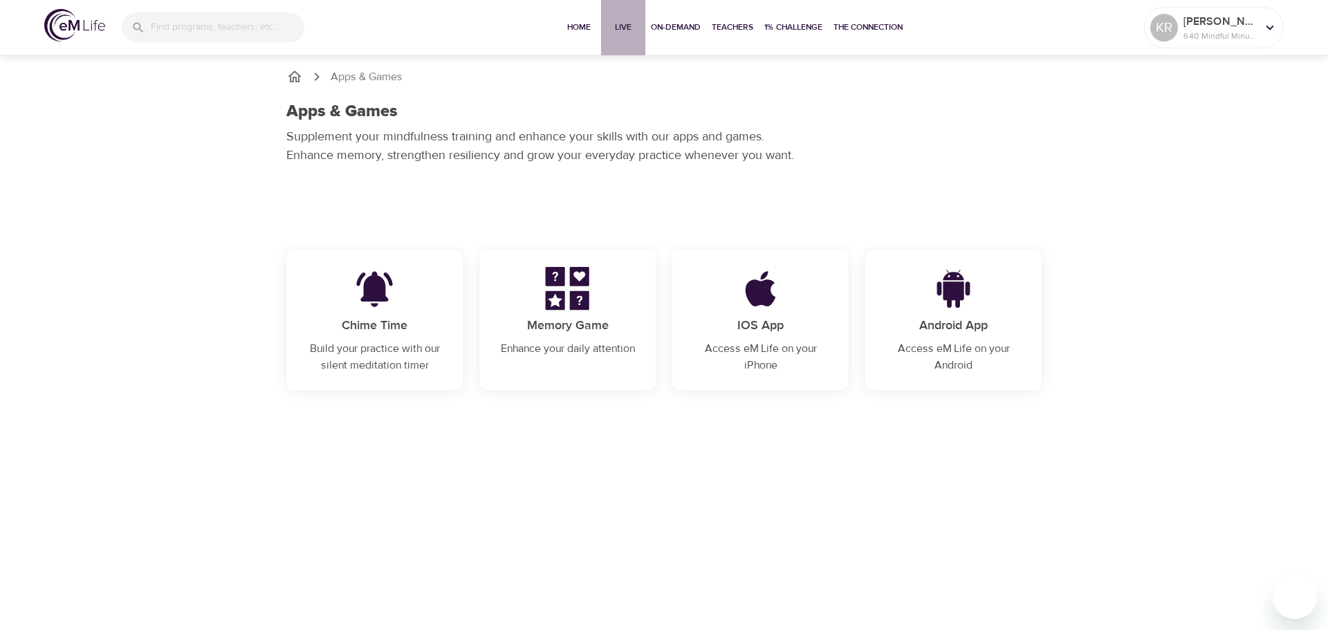
click at [626, 33] on span "Live" at bounding box center [623, 27] width 33 height 15
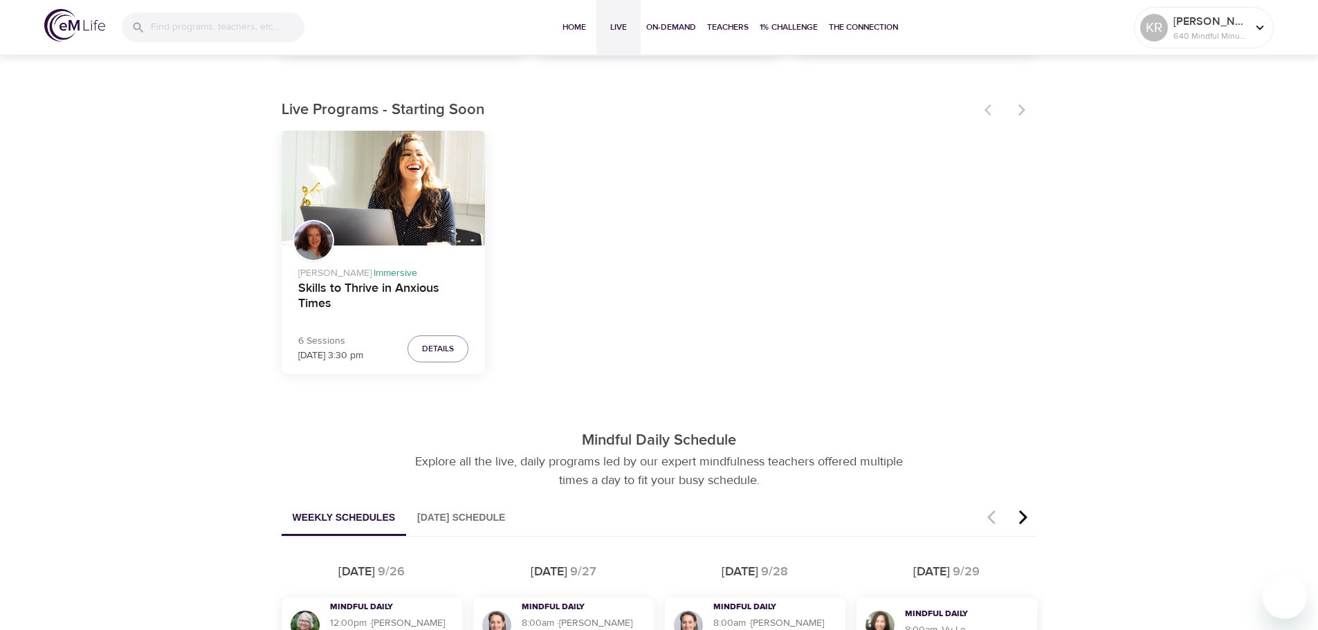
scroll to position [415, 0]
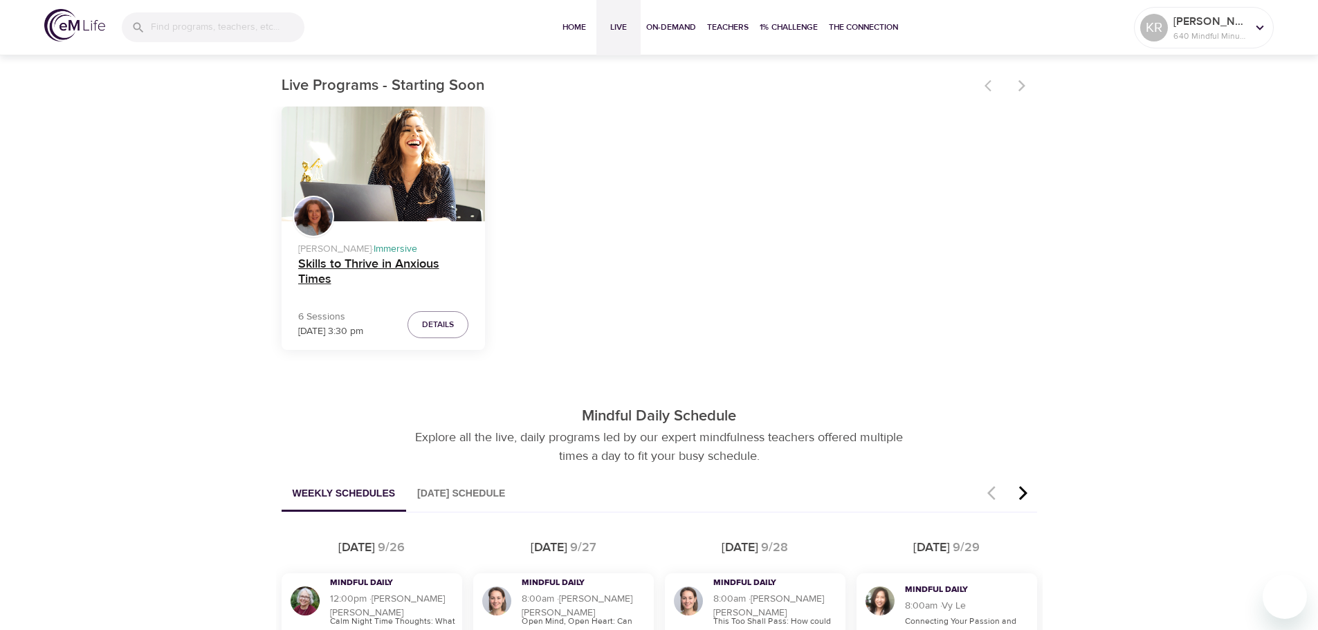
click at [387, 267] on h4 "Skills to Thrive in Anxious Times" at bounding box center [383, 273] width 171 height 33
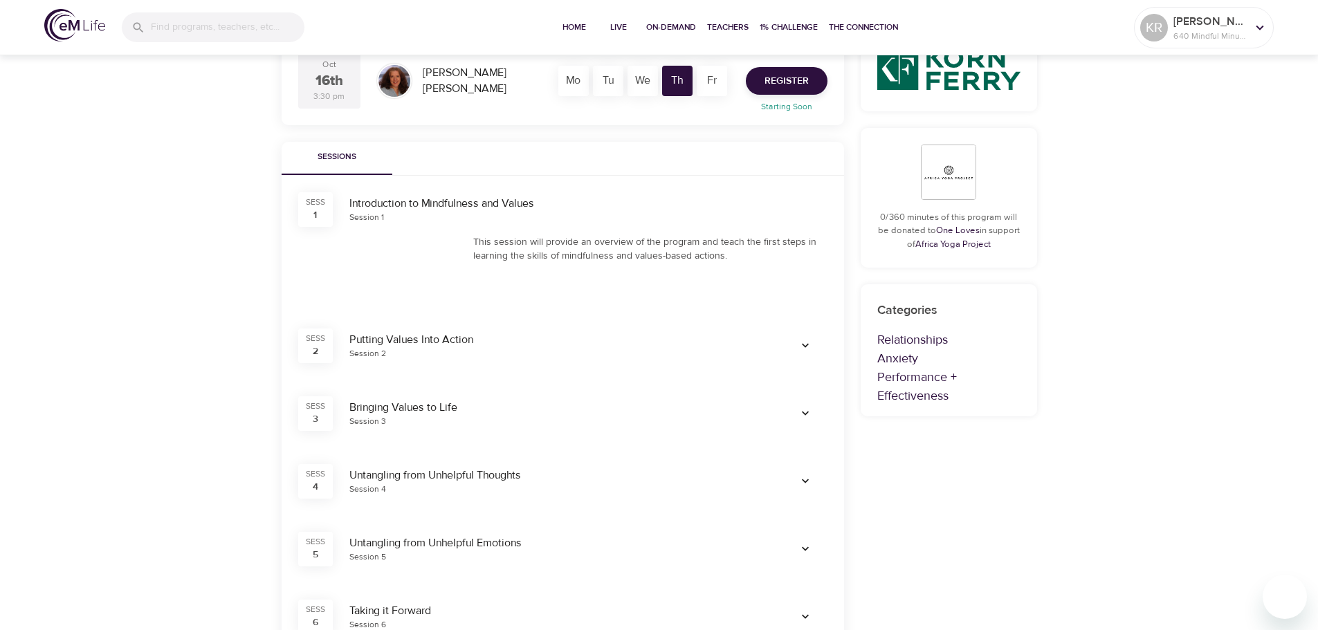
scroll to position [228, 0]
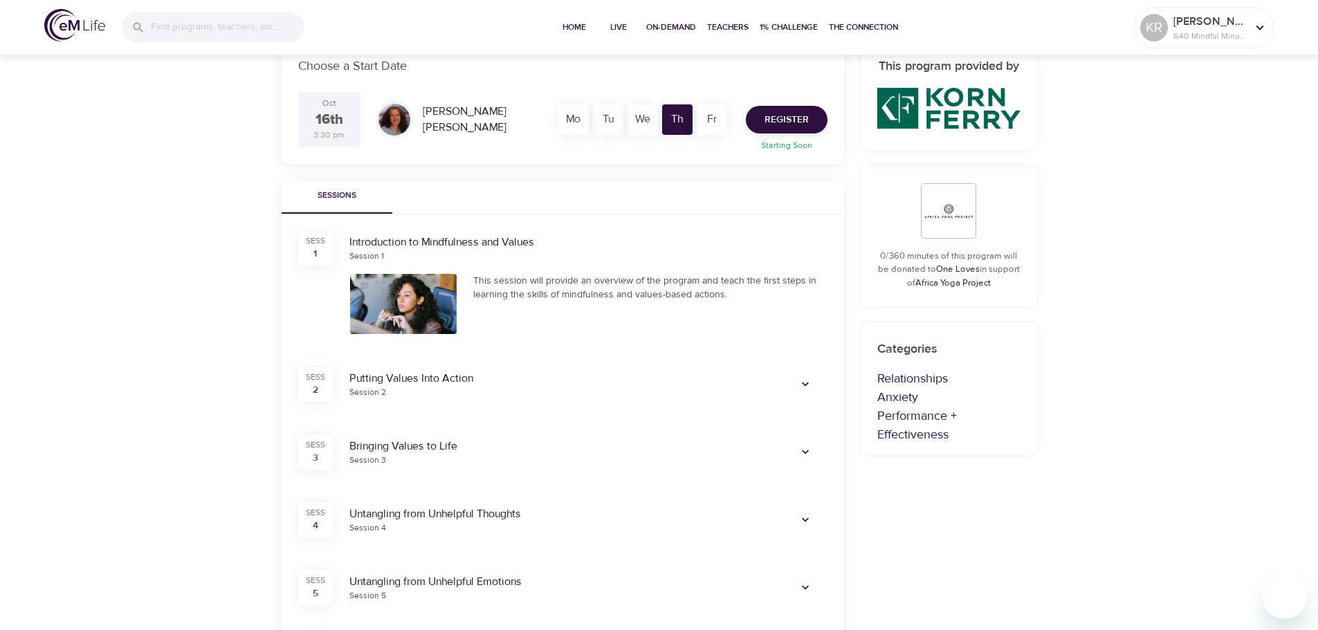
click at [807, 382] on icon "button" at bounding box center [805, 385] width 14 height 14
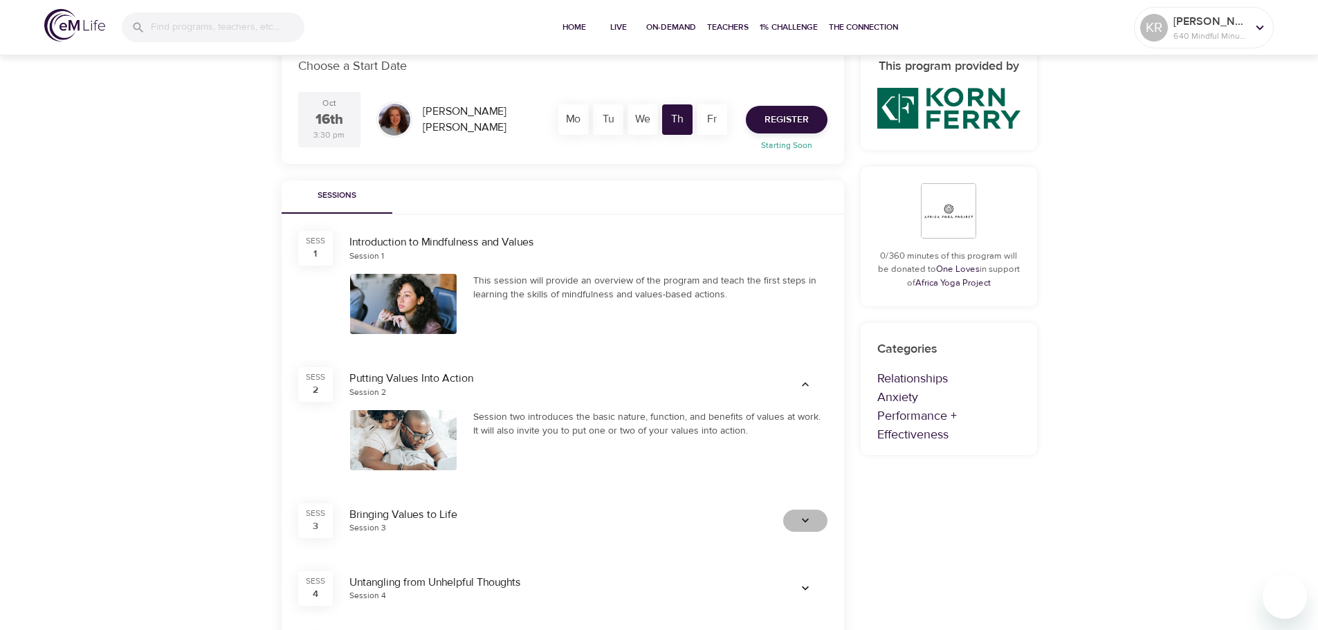
click at [804, 518] on icon "button" at bounding box center [805, 521] width 14 height 14
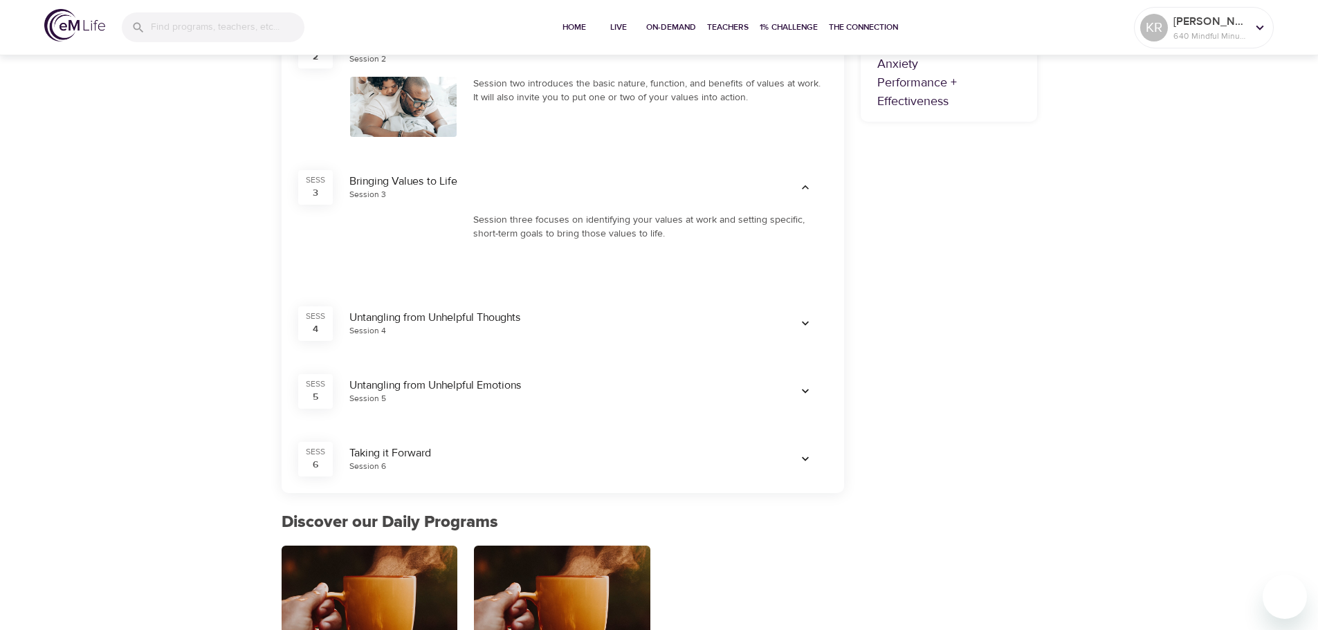
scroll to position [574, 0]
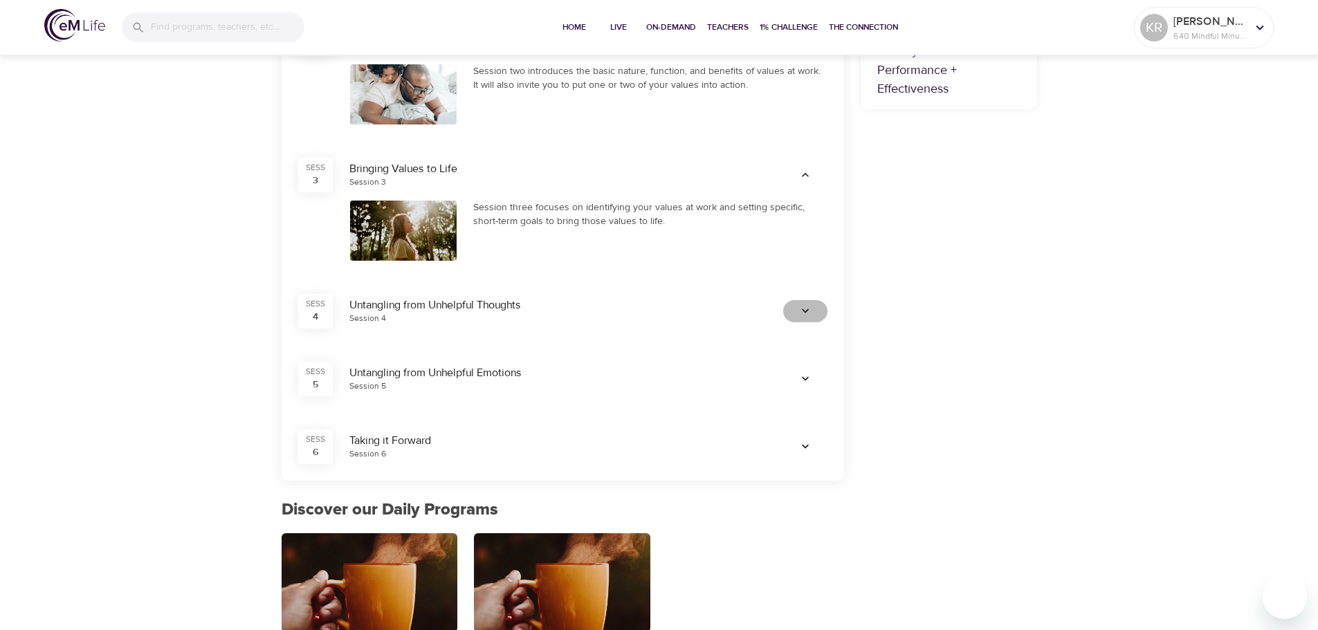
click at [812, 313] on icon "button" at bounding box center [805, 311] width 14 height 14
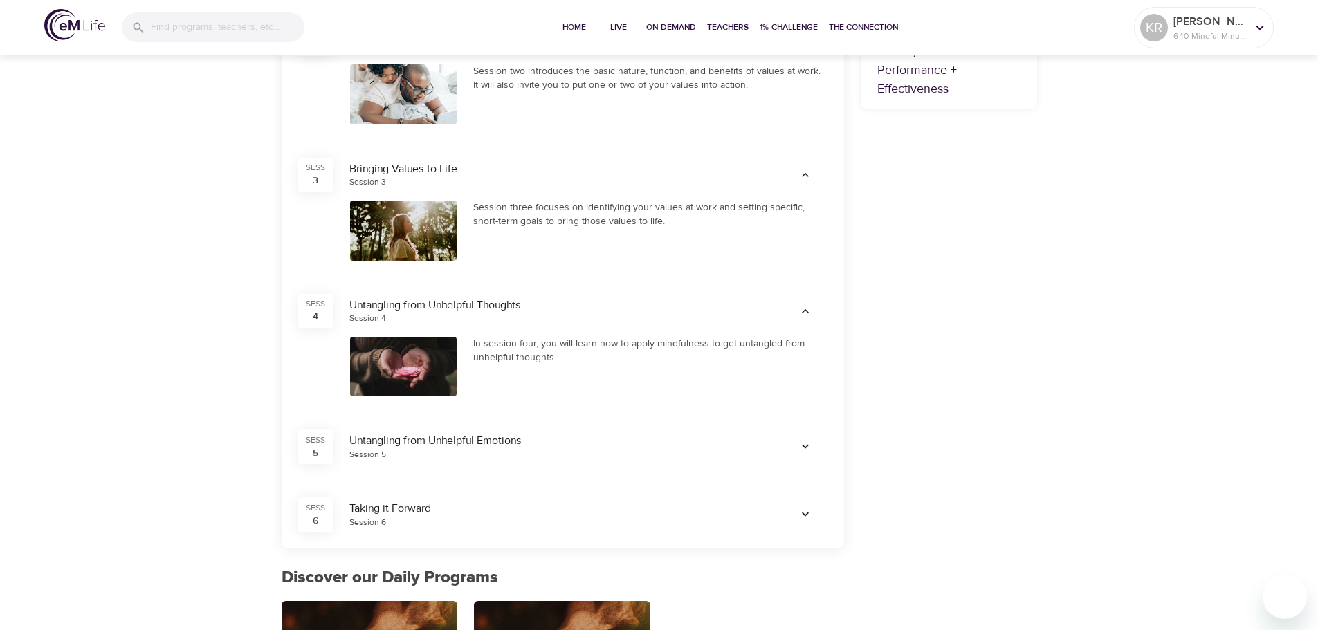
click at [800, 446] on icon "button" at bounding box center [805, 447] width 14 height 14
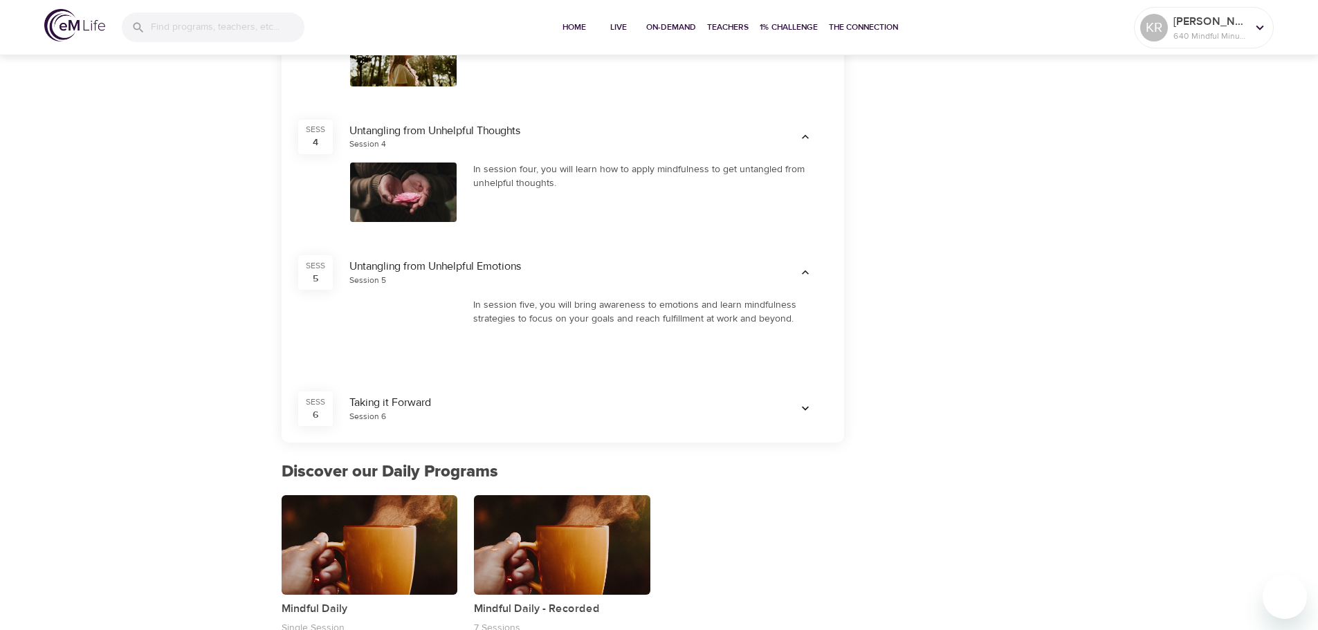
scroll to position [779, 0]
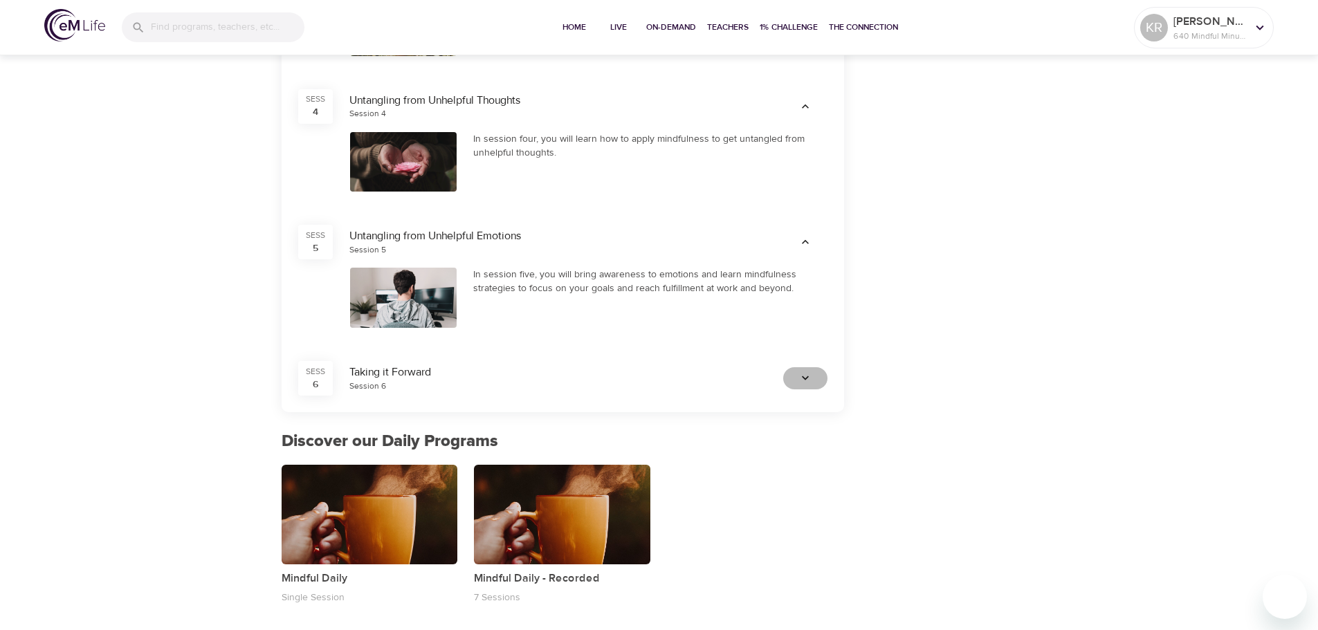
click at [797, 378] on span "button" at bounding box center [805, 379] width 33 height 14
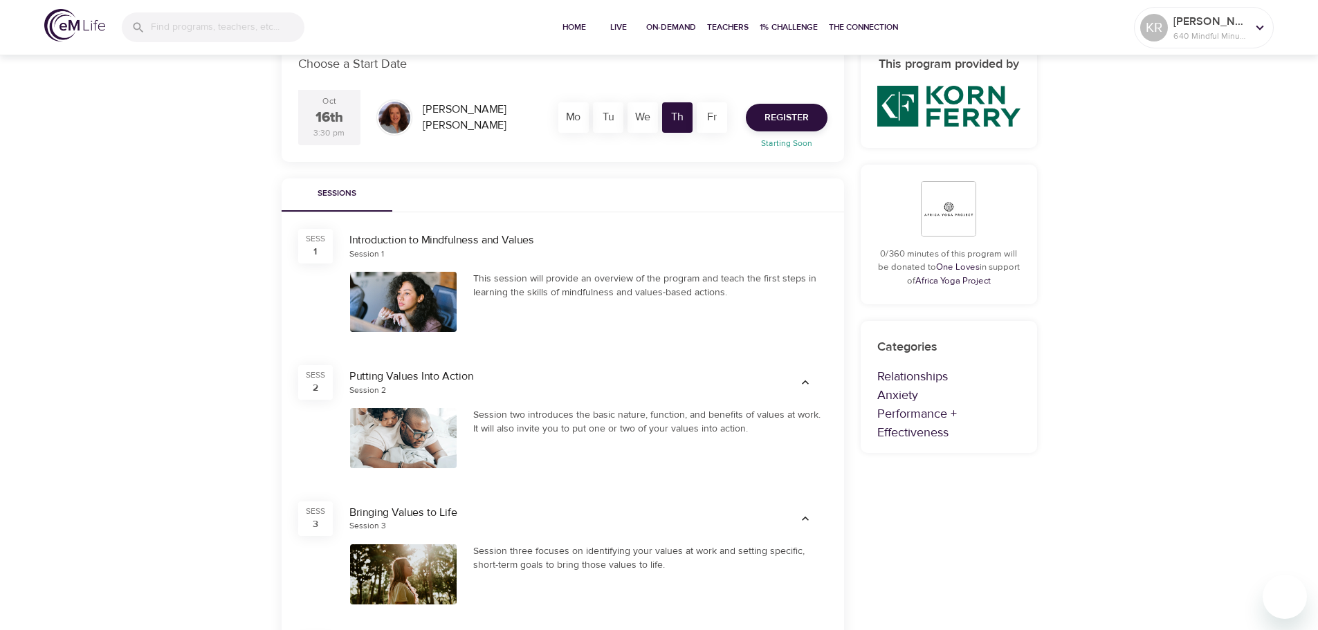
scroll to position [86, 0]
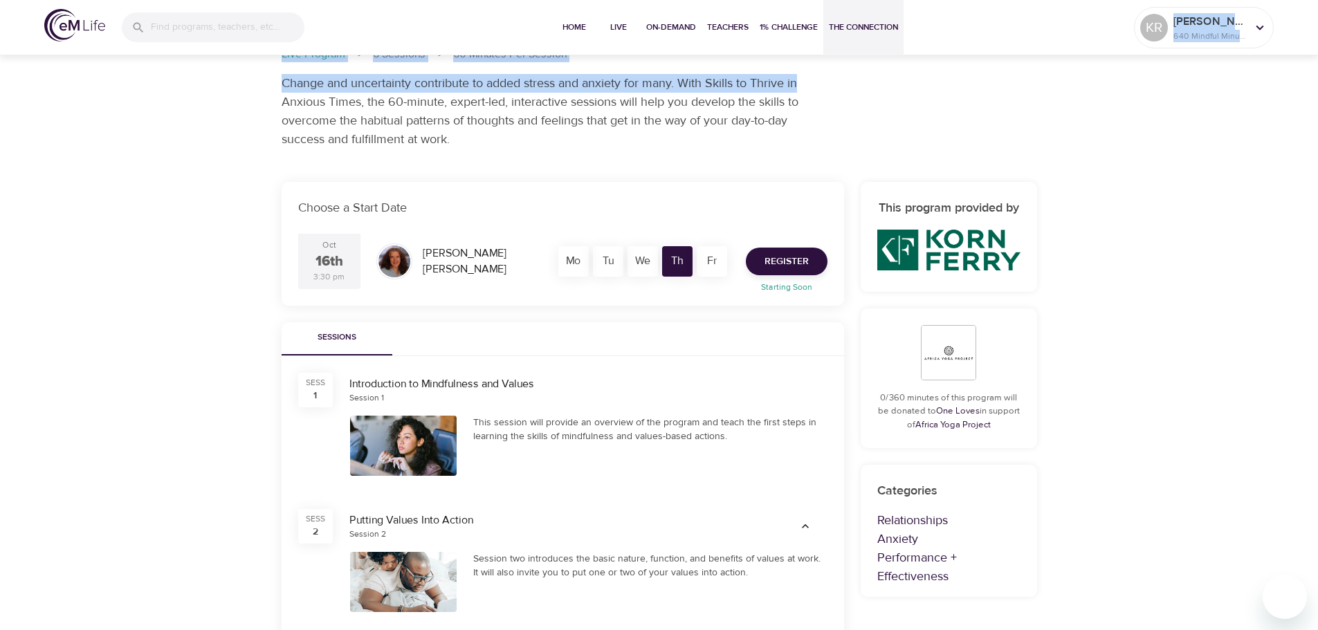
drag, startPoint x: 955, startPoint y: 88, endPoint x: 828, endPoint y: 1, distance: 153.7
